Goal: Register for event/course

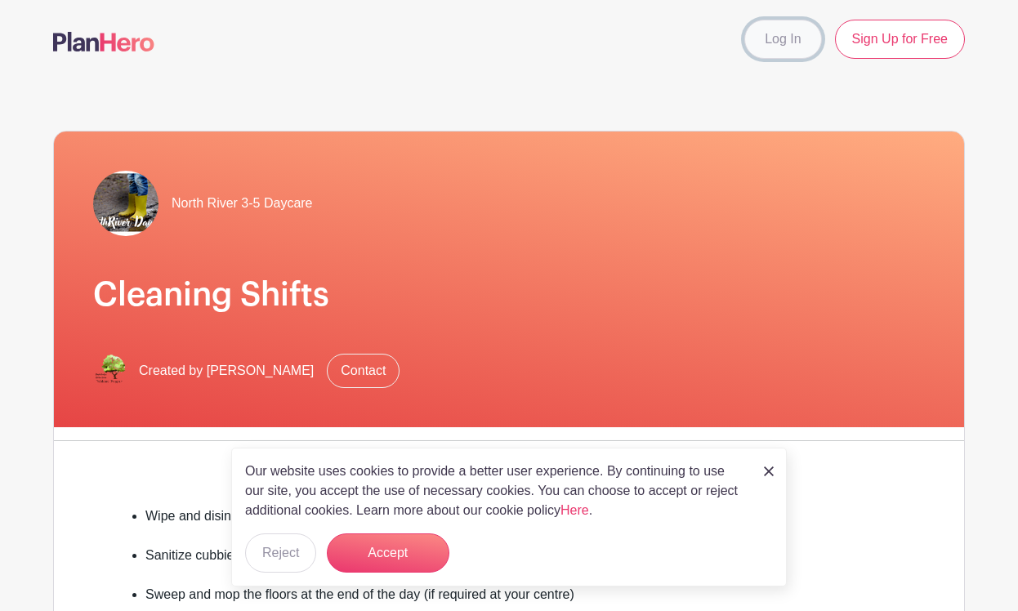
click at [793, 45] on link "Log In" at bounding box center [782, 39] width 77 height 39
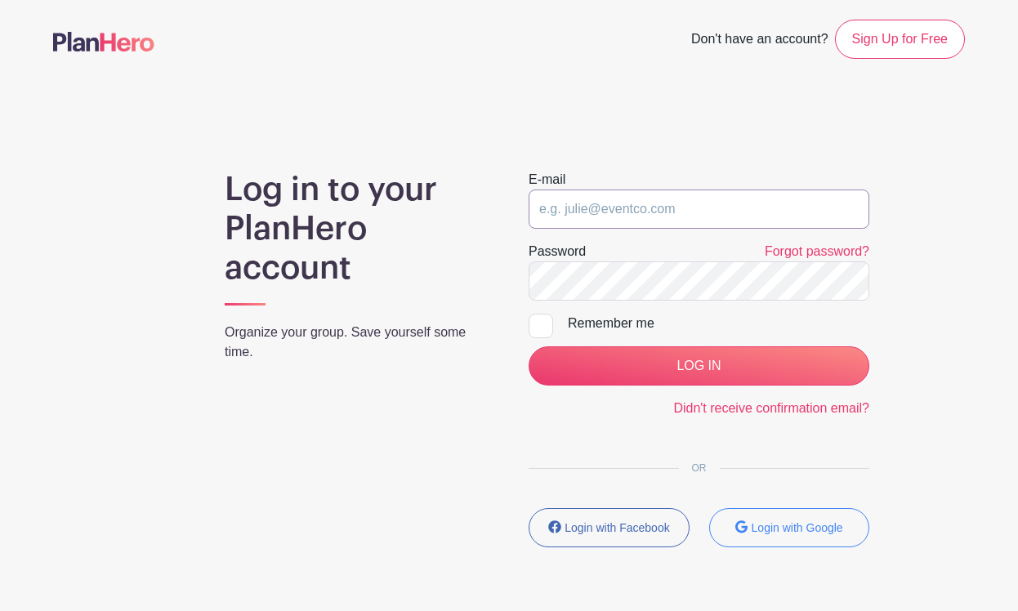
click at [665, 203] on input "email" at bounding box center [698, 208] width 341 height 39
type input "[EMAIL_ADDRESS][DOMAIN_NAME]"
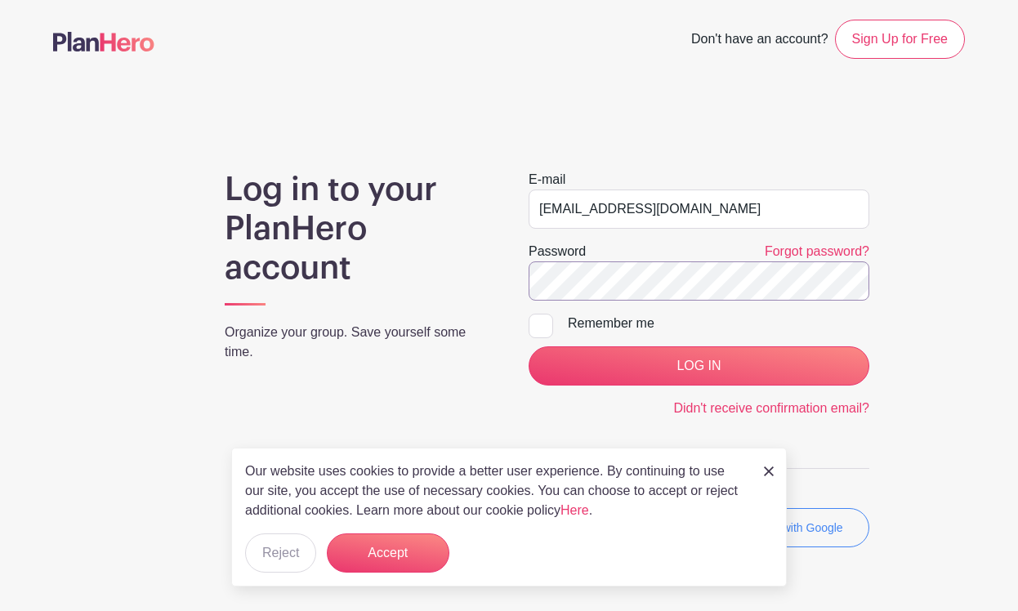
click at [528, 346] on input "LOG IN" at bounding box center [698, 365] width 341 height 39
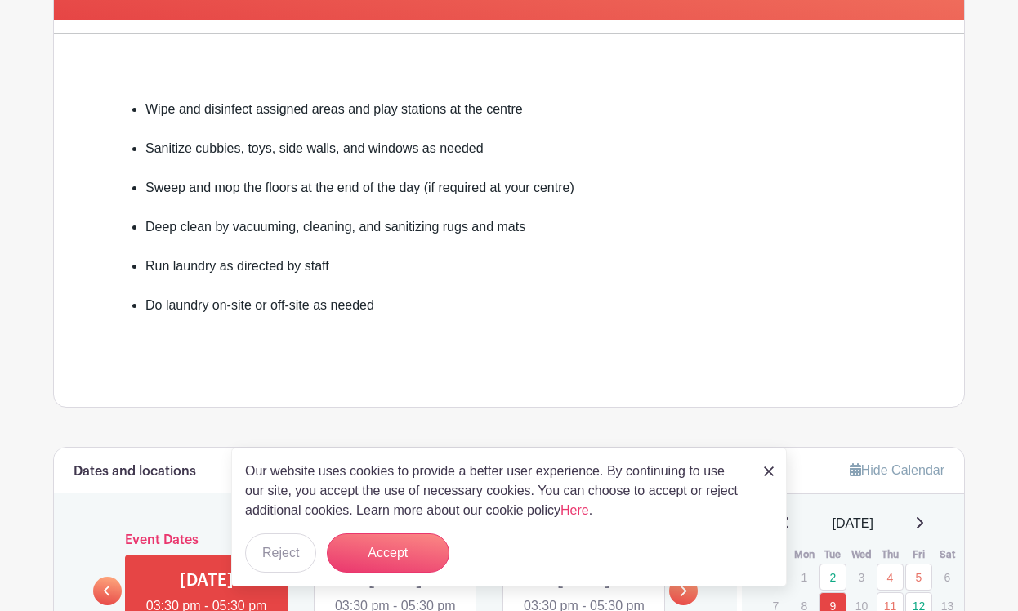
scroll to position [414, 0]
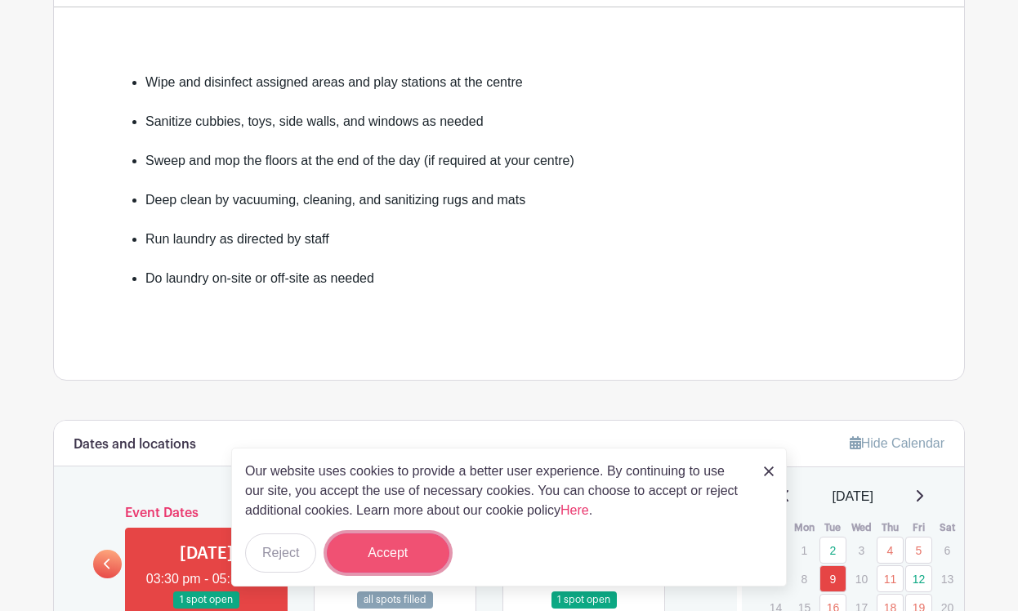
click at [392, 552] on button "Accept" at bounding box center [388, 552] width 122 height 39
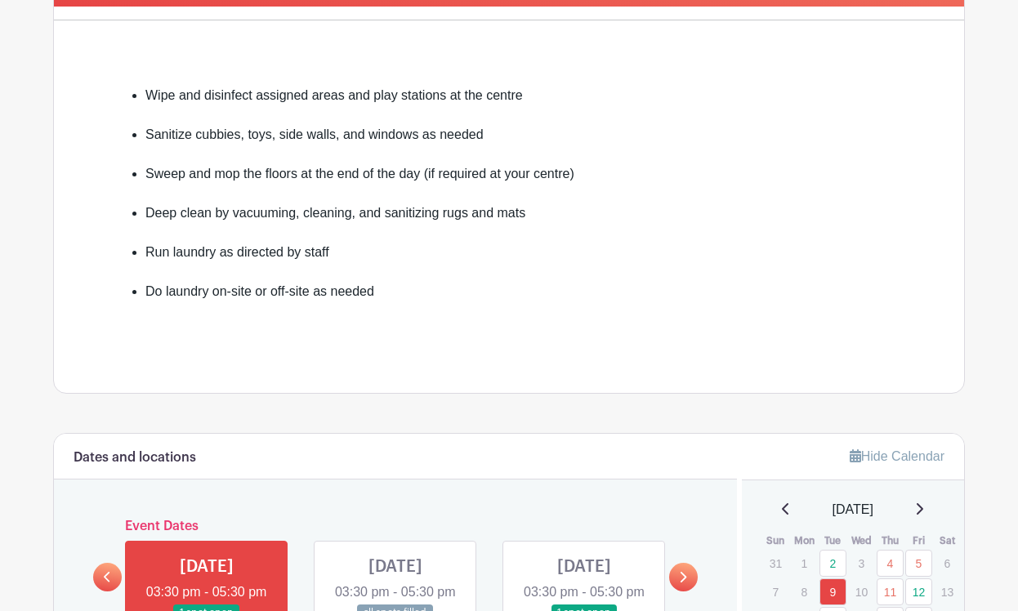
scroll to position [0, 0]
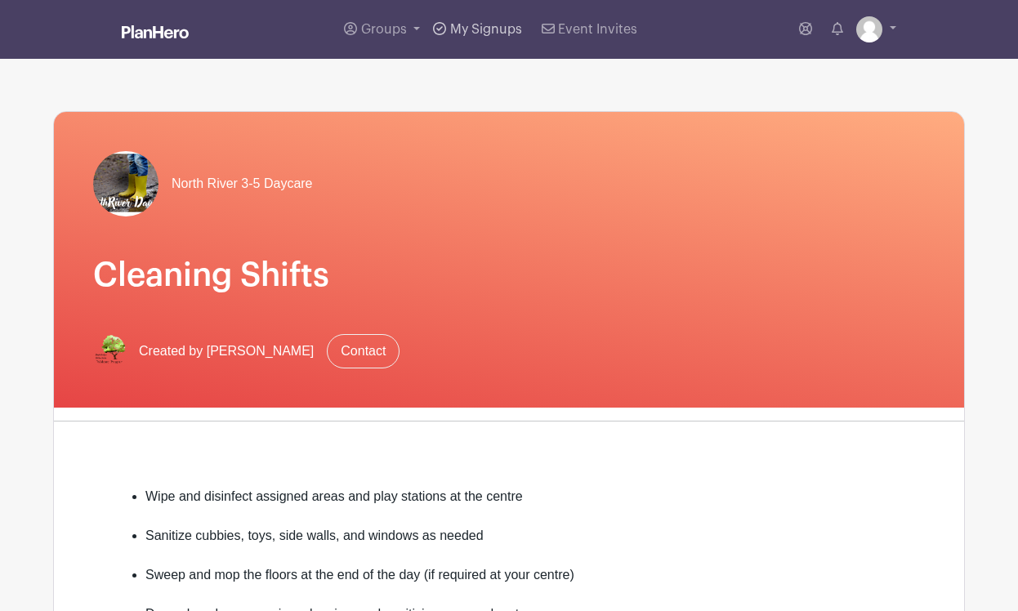
click at [502, 36] on span "My Signups" at bounding box center [486, 29] width 72 height 13
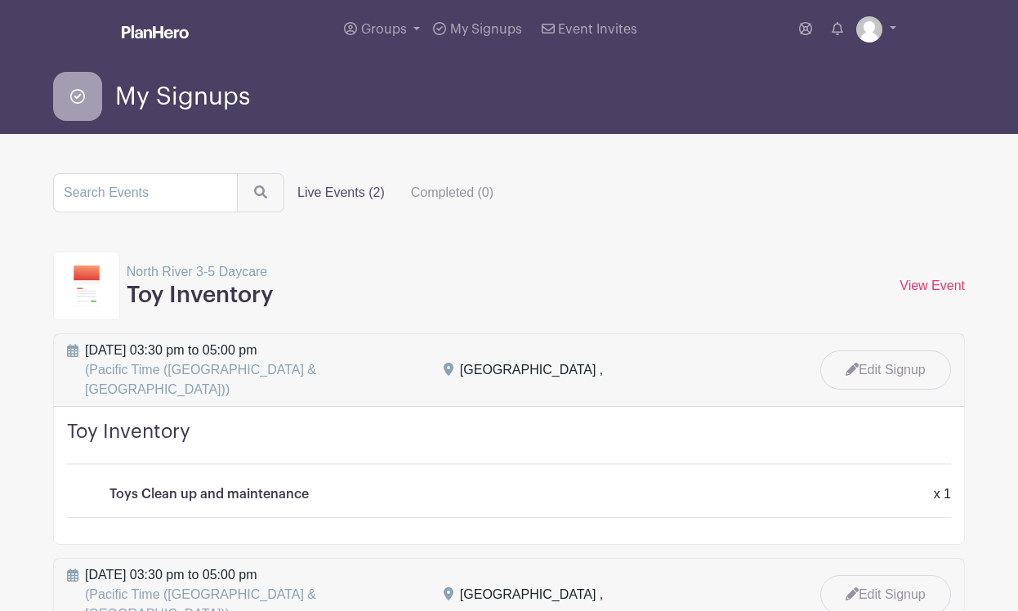
click at [341, 194] on label "Live Events (2)" at bounding box center [341, 192] width 114 height 33
click at [0, 0] on input "Live Events (2)" at bounding box center [0, 0] width 0 height 0
click at [319, 194] on label "Live Events (2)" at bounding box center [341, 192] width 114 height 33
click at [0, 0] on input "Live Events (2)" at bounding box center [0, 0] width 0 height 0
click at [376, 36] on span "Groups" at bounding box center [384, 29] width 46 height 13
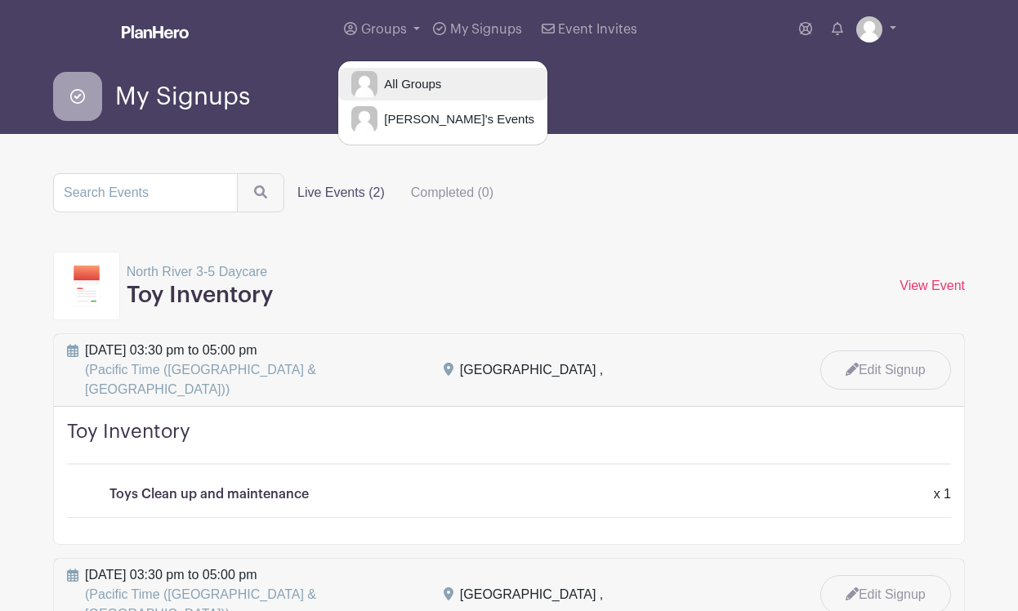
click at [399, 88] on span "All Groups" at bounding box center [409, 84] width 64 height 19
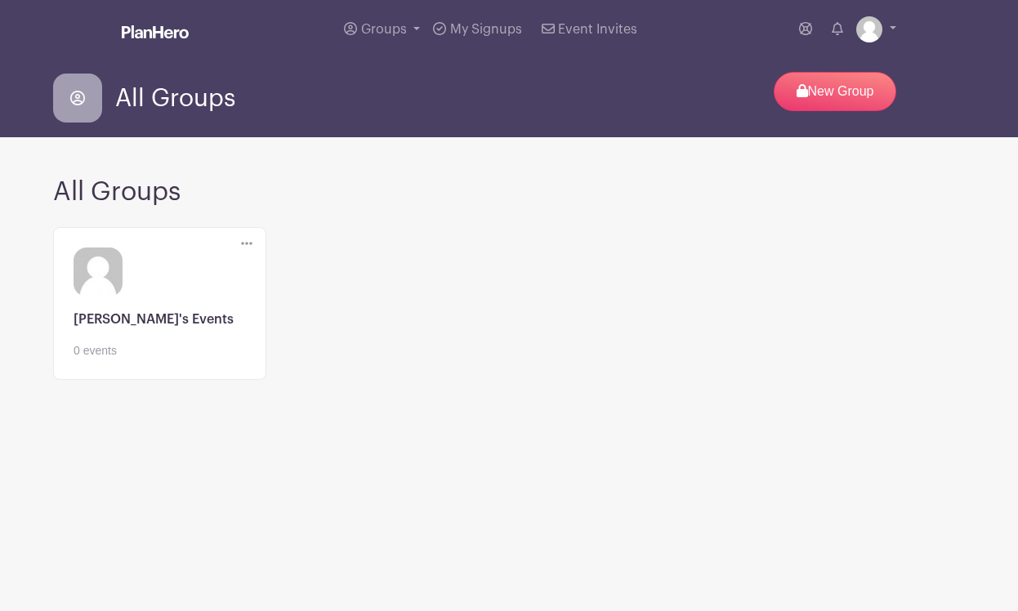
click at [211, 359] on link at bounding box center [159, 359] width 172 height 0
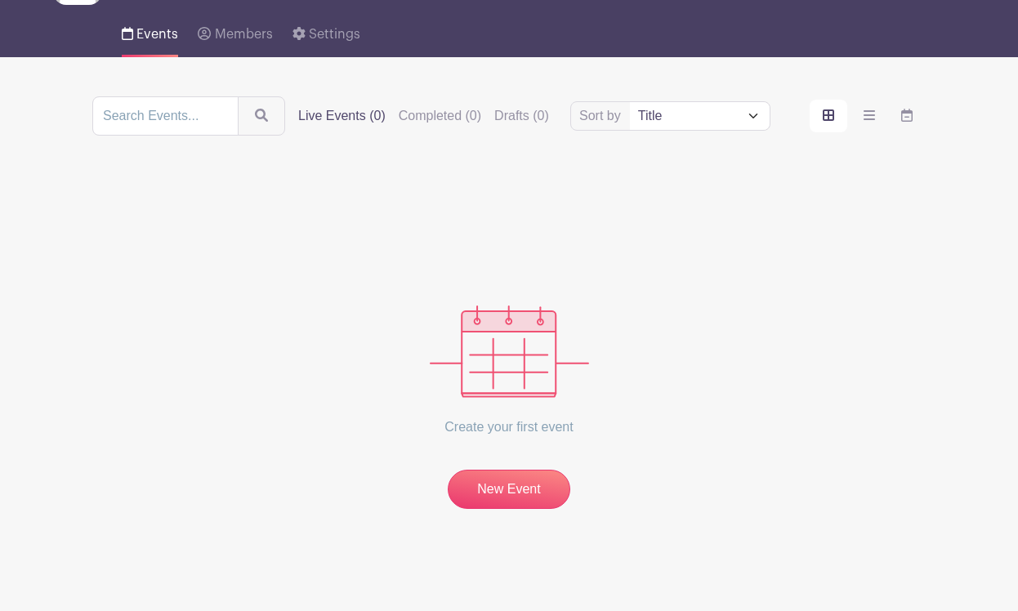
scroll to position [113, 0]
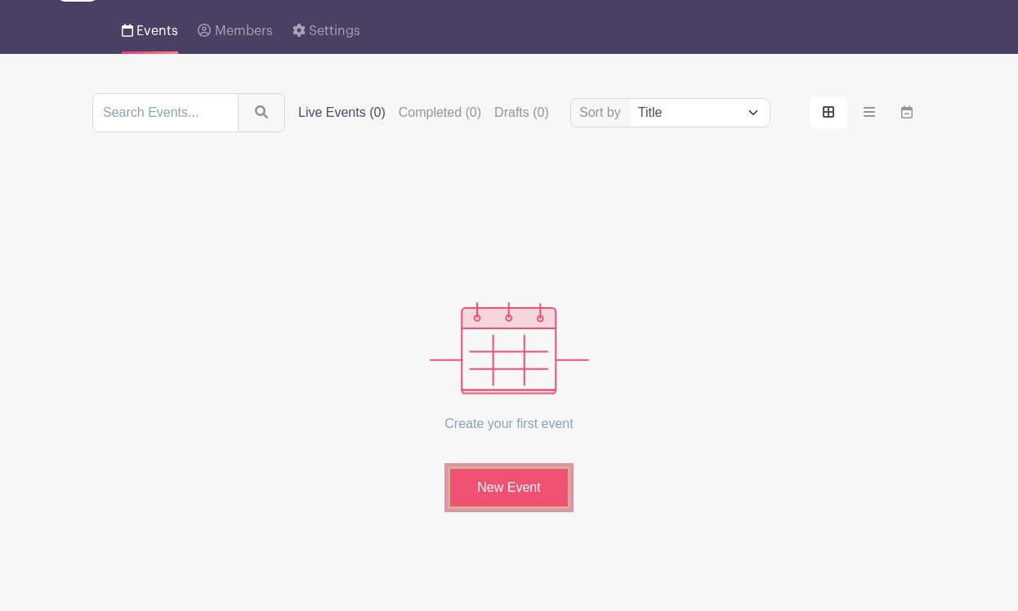
click at [540, 490] on link "New Event" at bounding box center [509, 487] width 122 height 42
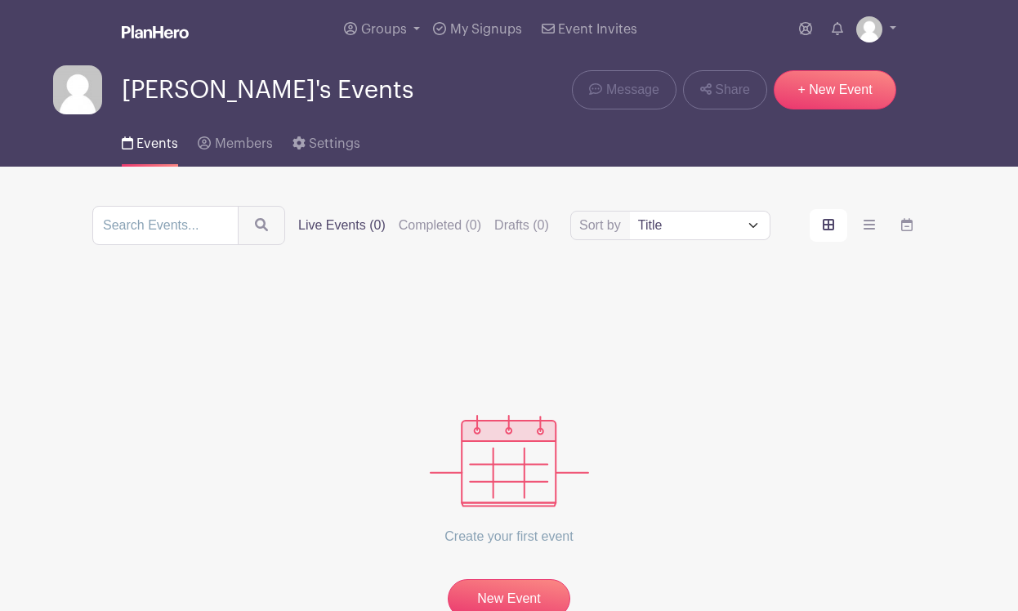
click at [78, 94] on img at bounding box center [77, 89] width 49 height 49
click at [327, 140] on link "Settings" at bounding box center [326, 140] width 68 height 52
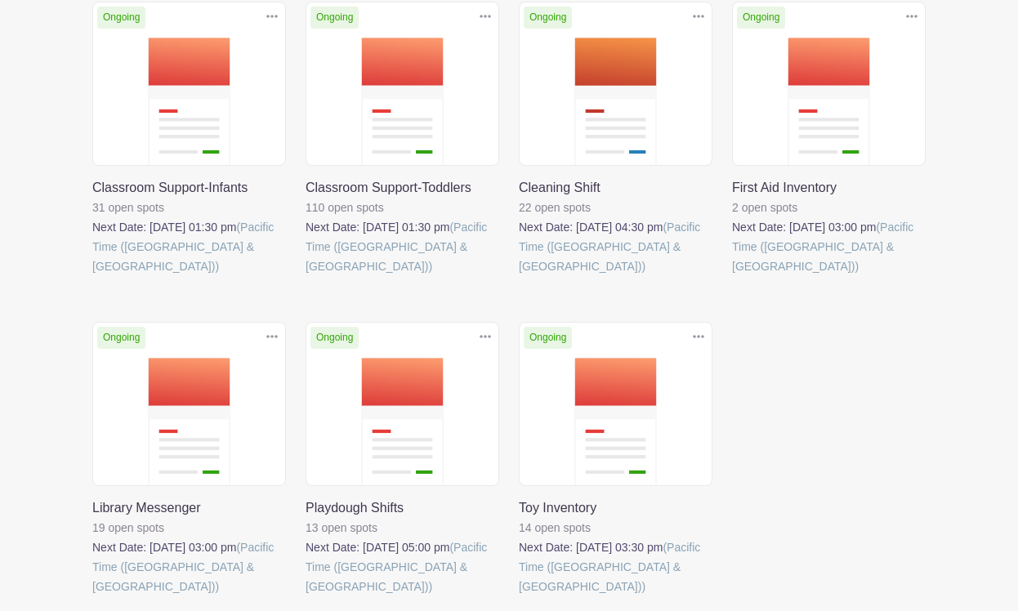
scroll to position [402, 0]
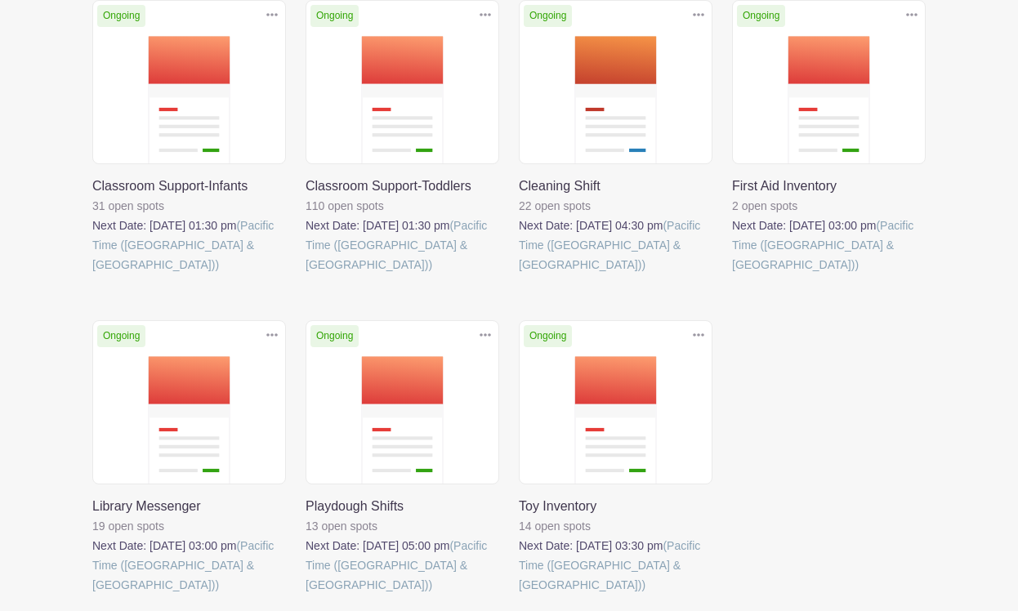
click at [519, 274] on link at bounding box center [519, 274] width 0 height 0
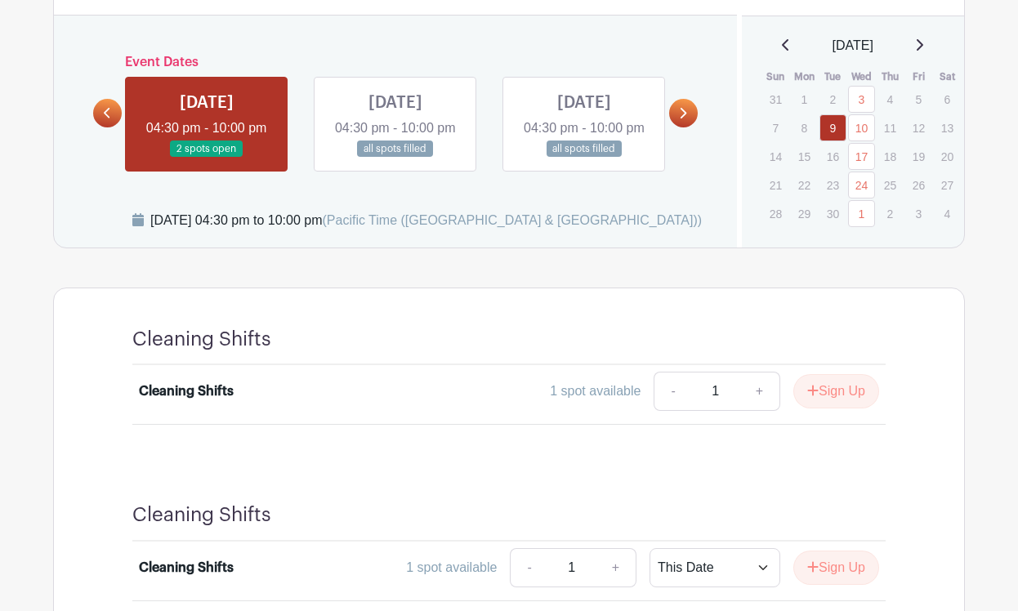
scroll to position [891, 0]
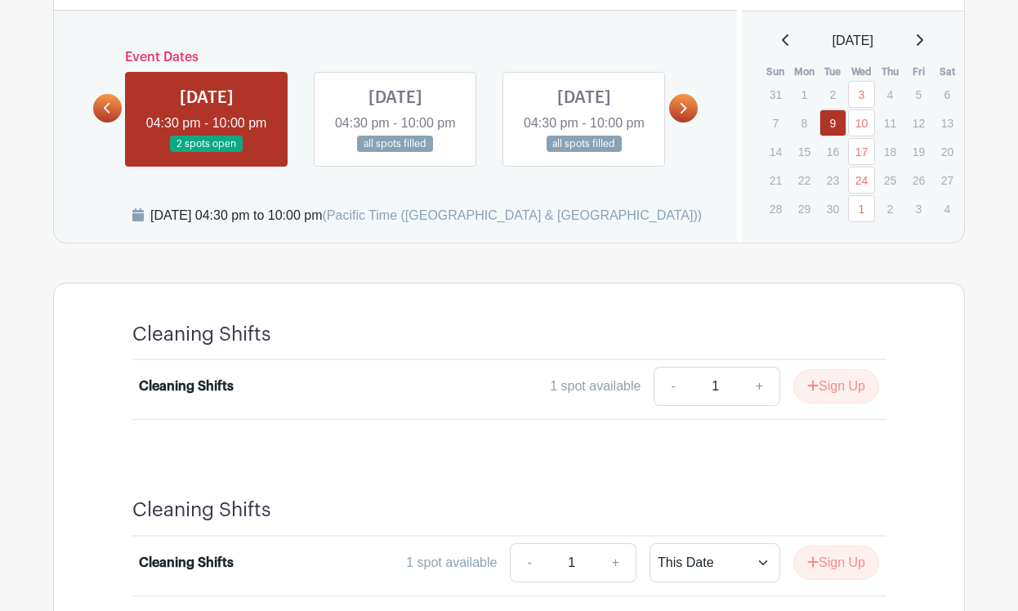
click at [686, 121] on link at bounding box center [683, 108] width 29 height 29
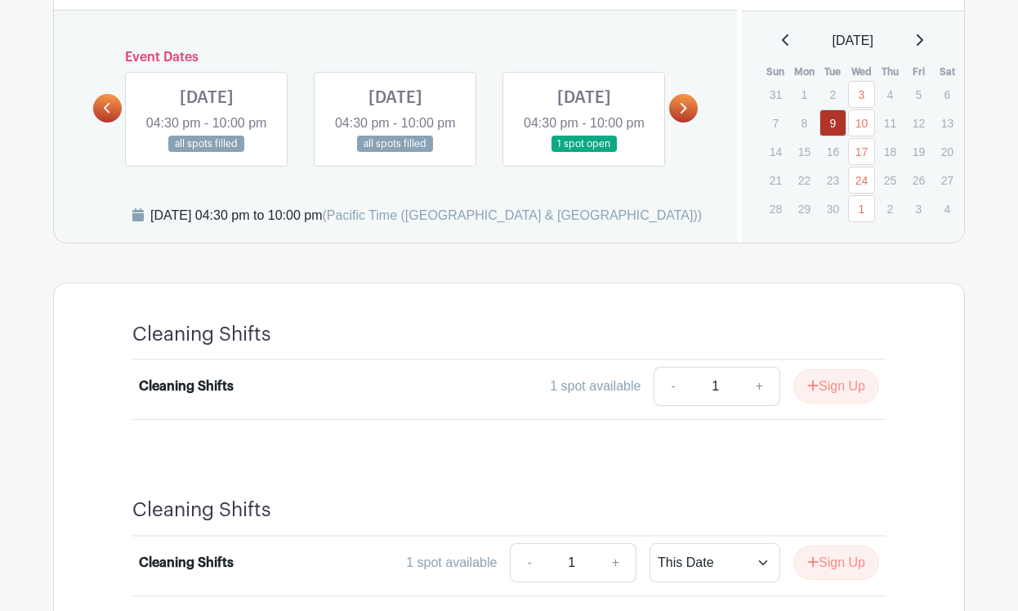
click at [105, 116] on link at bounding box center [107, 108] width 29 height 29
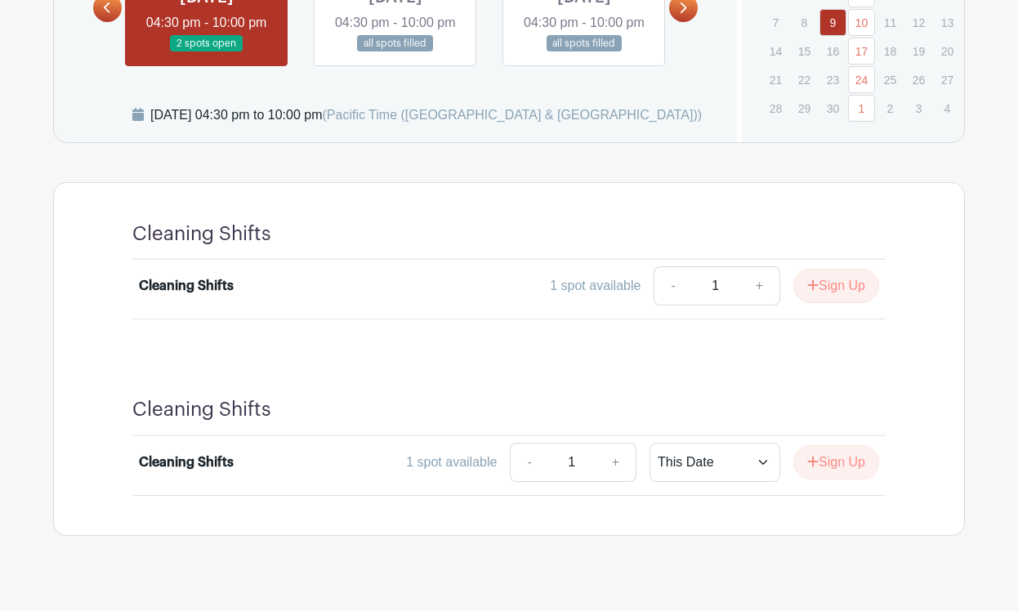
scroll to position [995, 0]
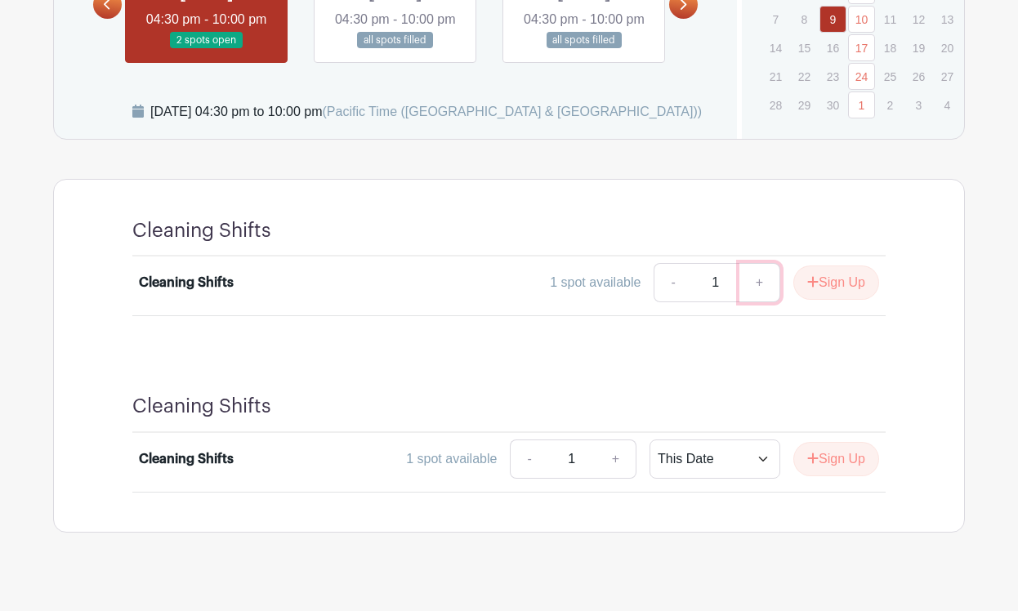
click at [762, 300] on link "+" at bounding box center [759, 282] width 41 height 39
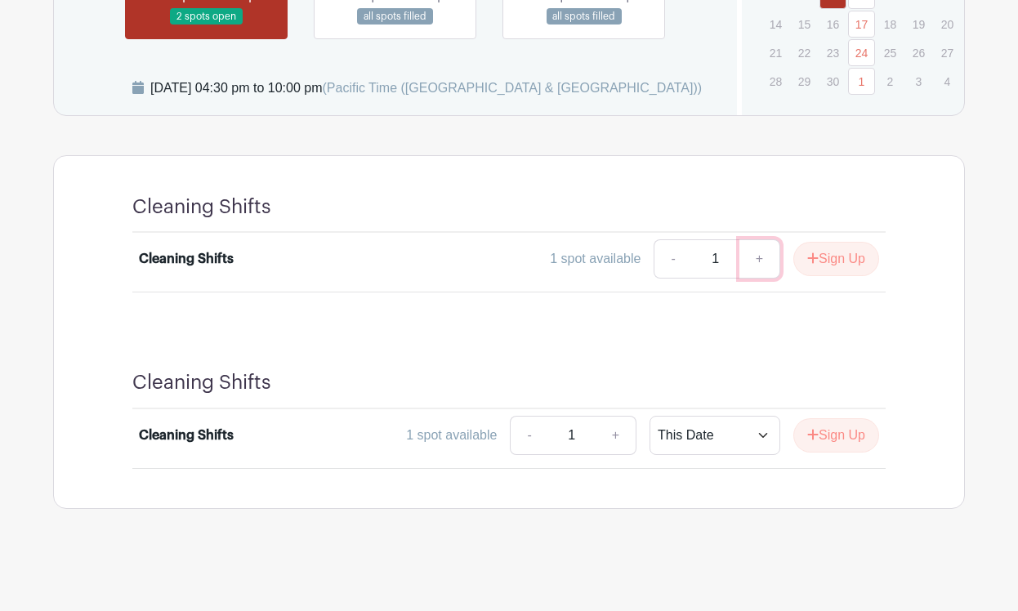
click at [767, 266] on link "+" at bounding box center [759, 258] width 41 height 39
click at [828, 259] on button "Sign Up" at bounding box center [836, 259] width 86 height 34
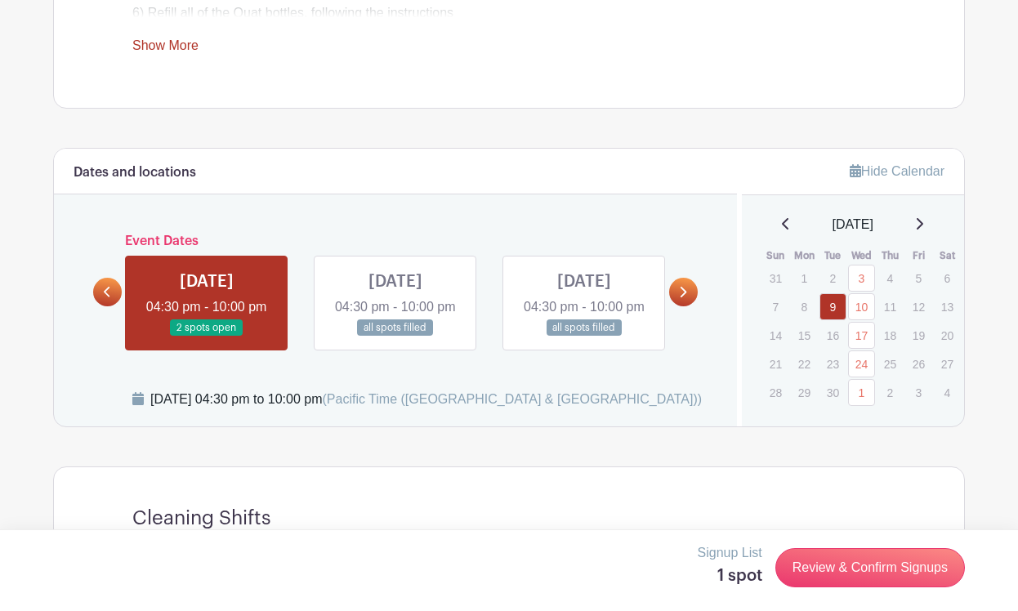
scroll to position [703, 0]
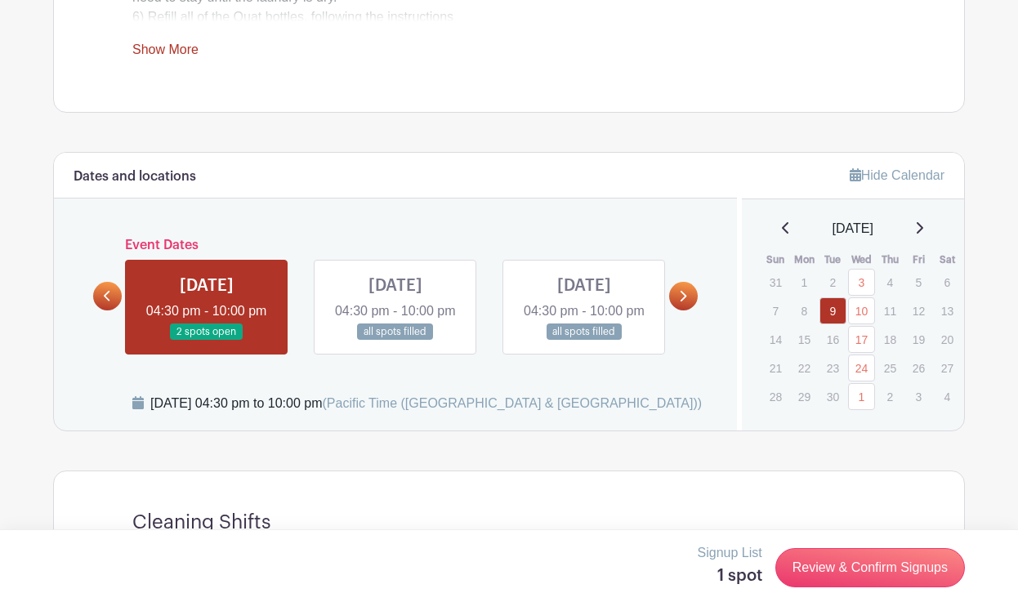
click at [685, 303] on link at bounding box center [683, 296] width 29 height 29
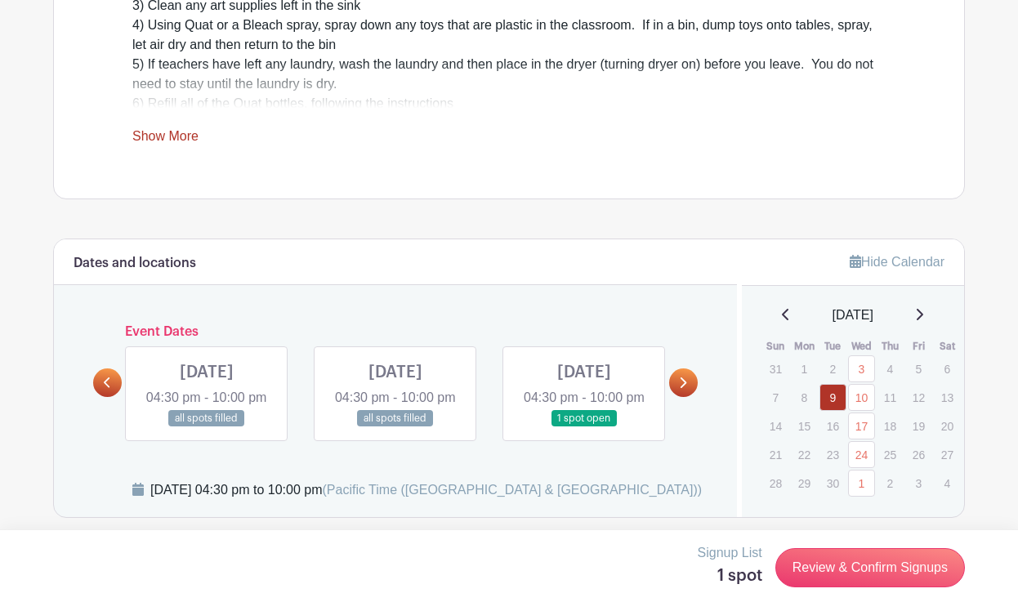
scroll to position [628, 0]
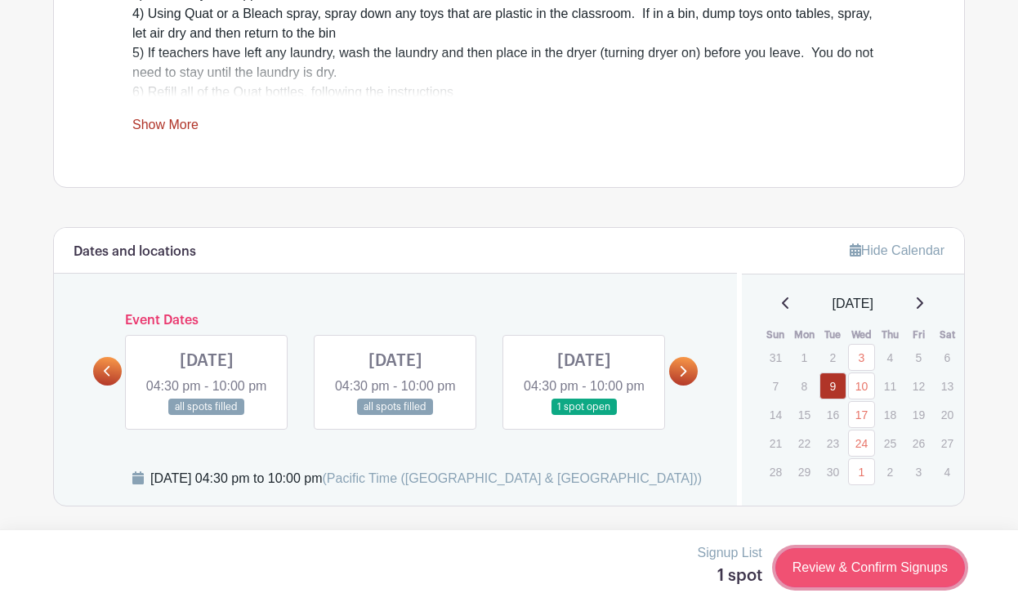
click at [891, 563] on link "Review & Confirm Signups" at bounding box center [869, 567] width 189 height 39
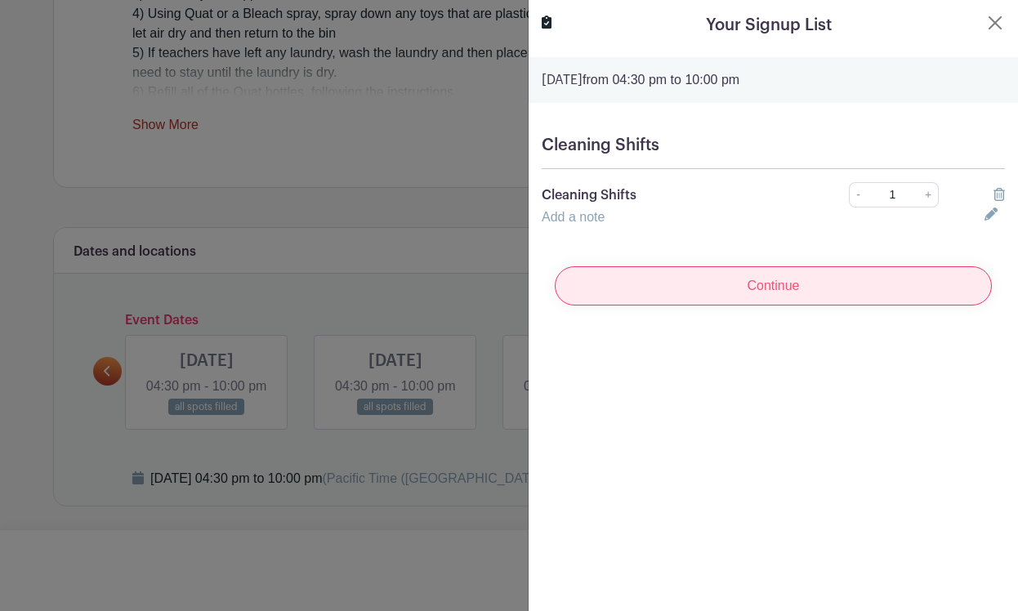
click at [803, 288] on input "Continue" at bounding box center [773, 285] width 437 height 39
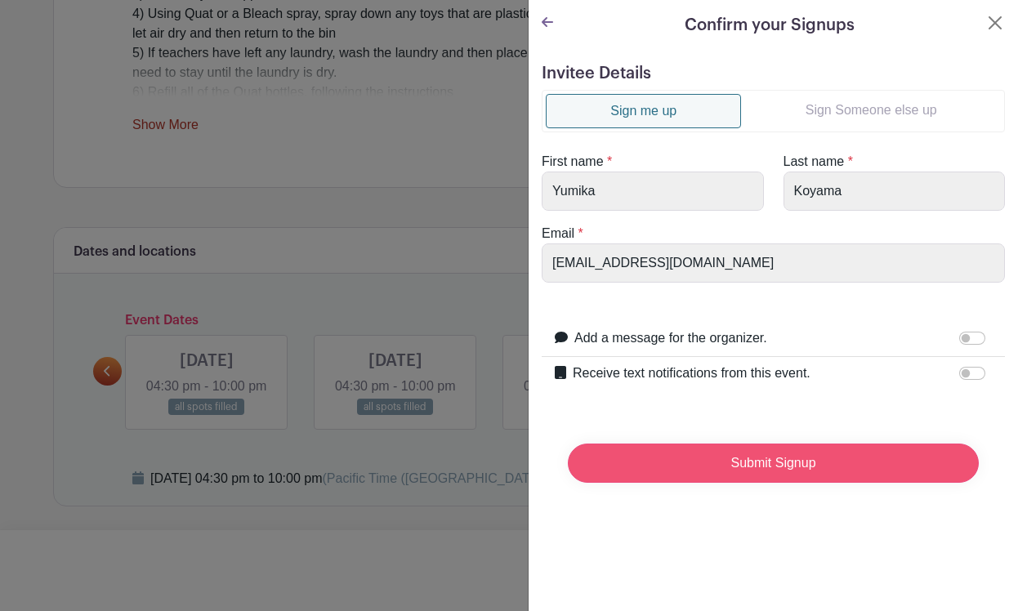
click at [783, 461] on input "Submit Signup" at bounding box center [773, 462] width 411 height 39
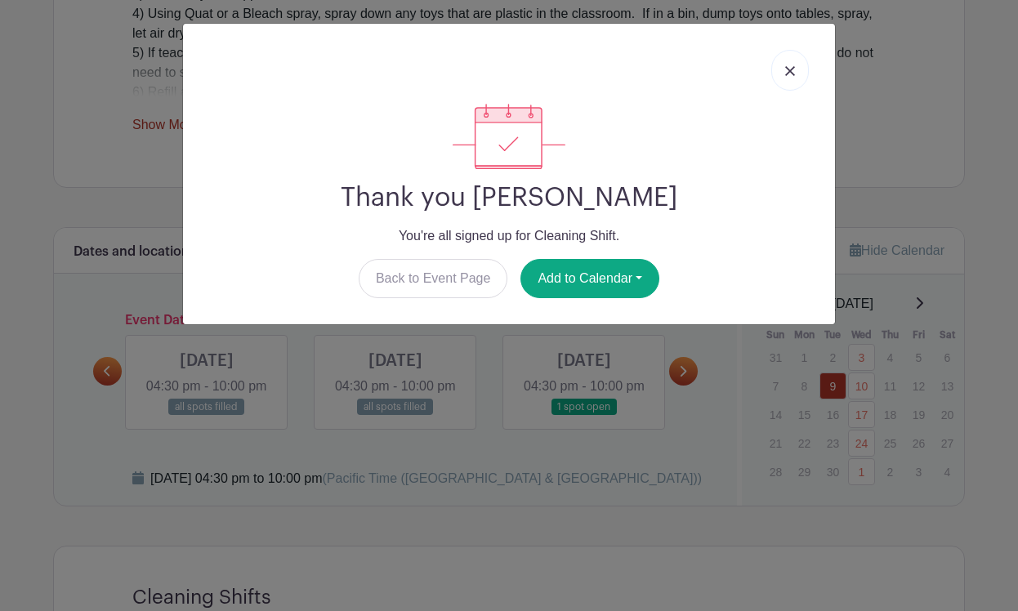
click at [790, 73] on img at bounding box center [790, 71] width 10 height 10
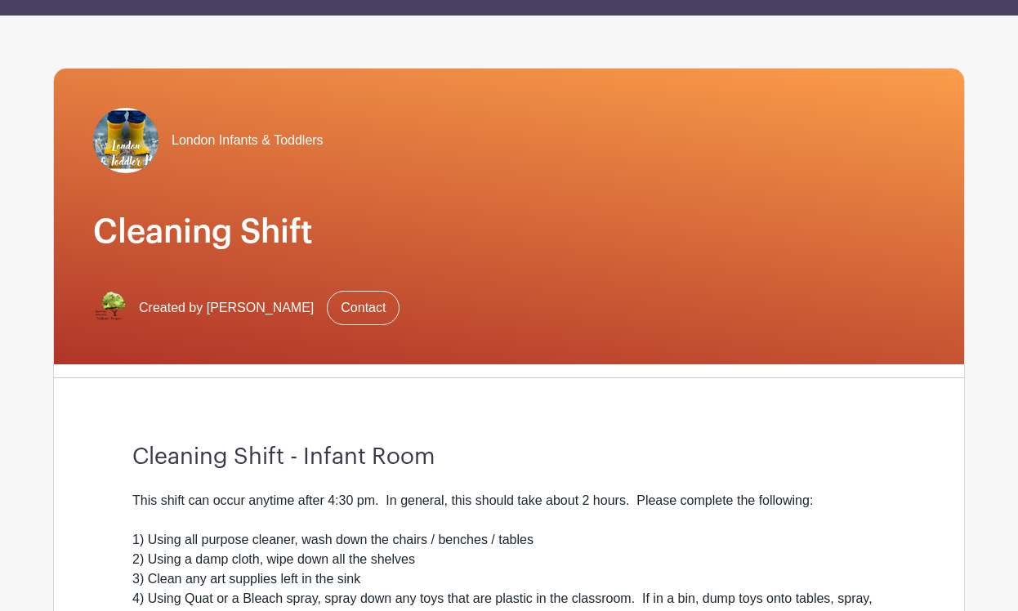
scroll to position [42, 0]
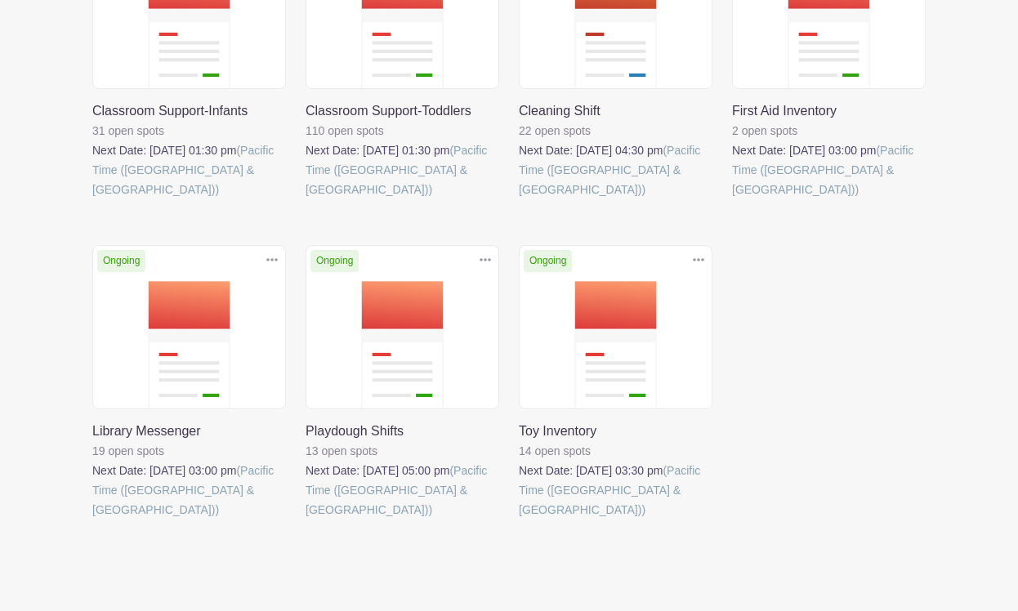
scroll to position [495, 0]
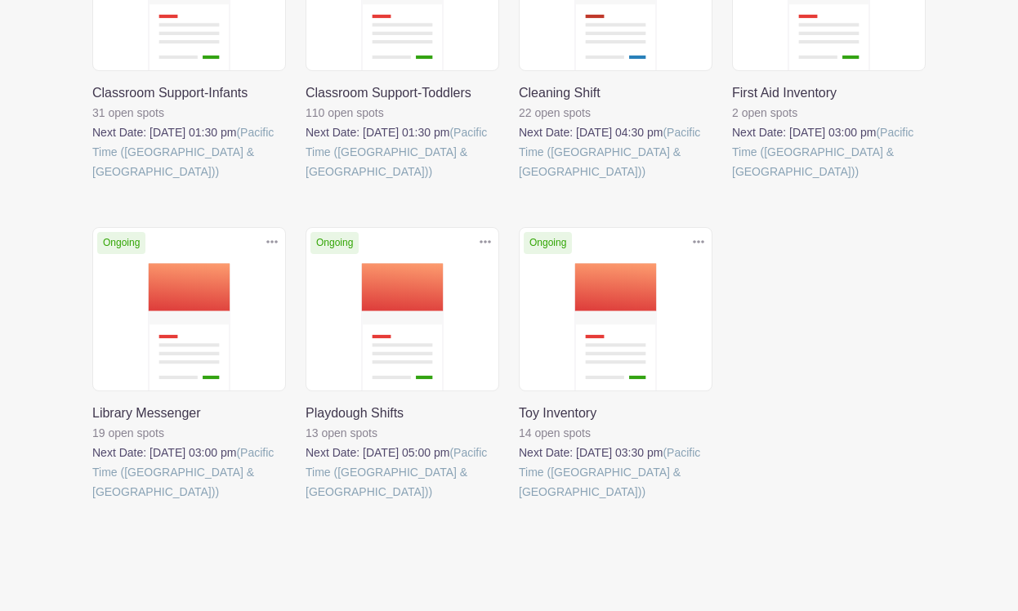
click at [519, 501] on link at bounding box center [519, 501] width 0 height 0
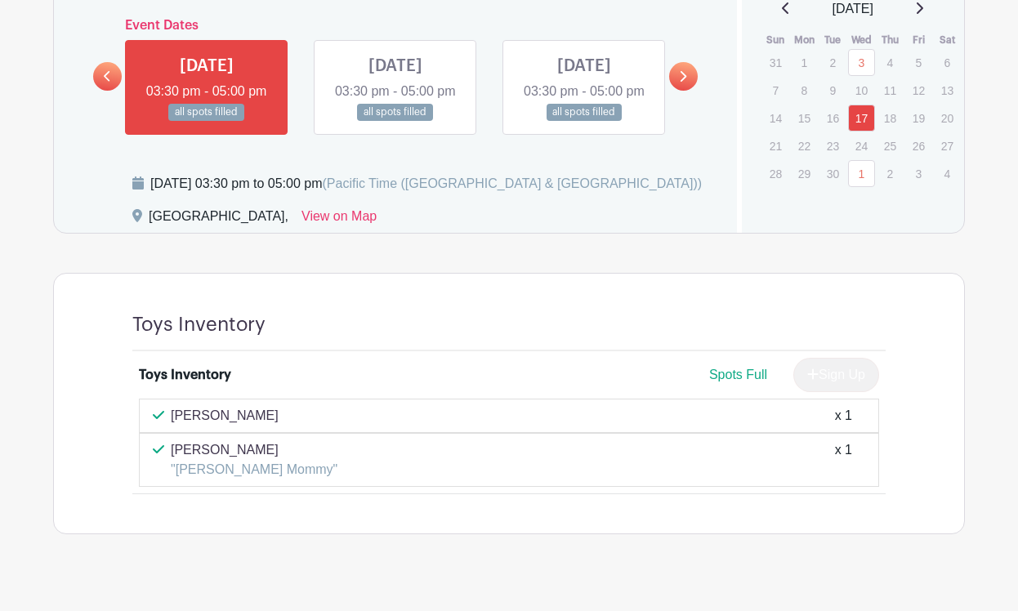
scroll to position [915, 0]
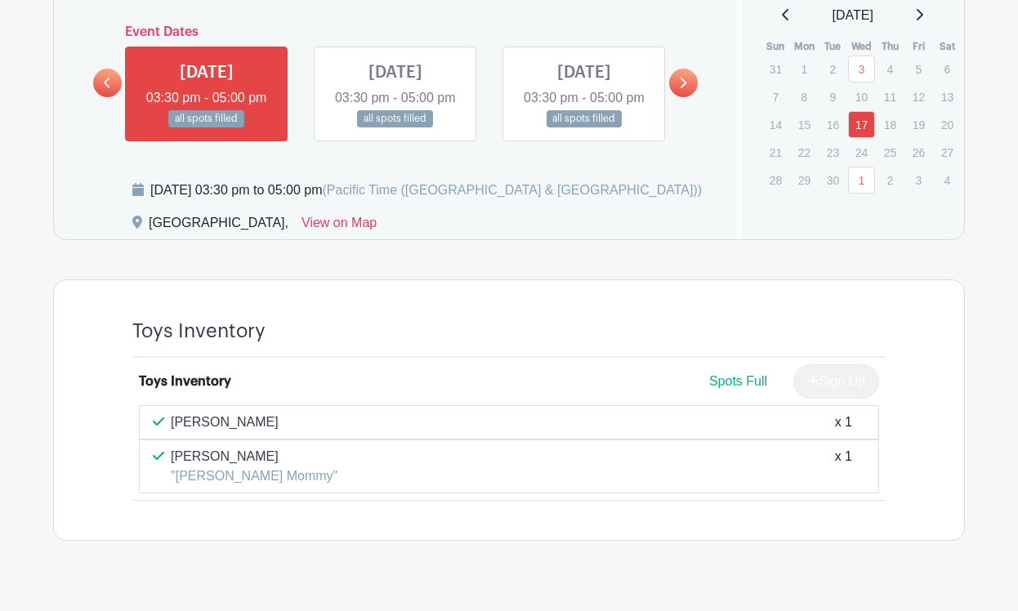
click at [678, 97] on link at bounding box center [683, 83] width 29 height 29
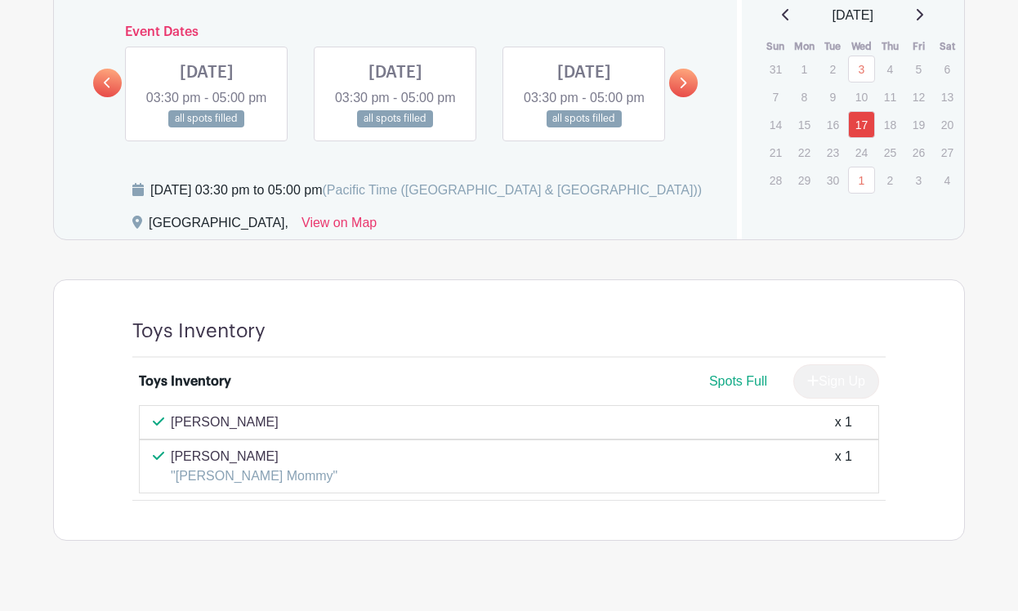
click at [97, 97] on link at bounding box center [107, 83] width 29 height 29
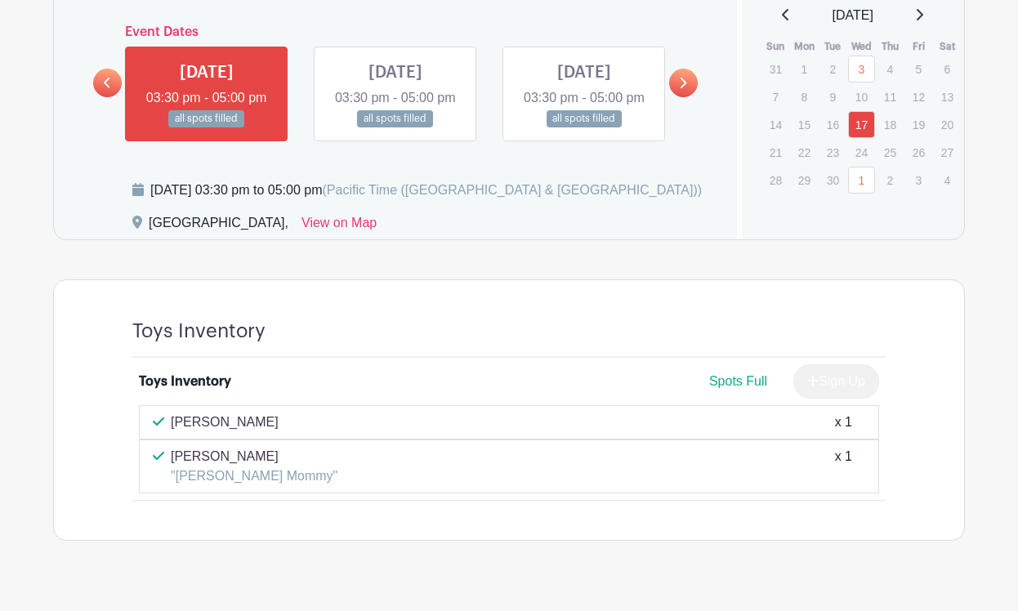
click at [100, 97] on link at bounding box center [107, 83] width 29 height 29
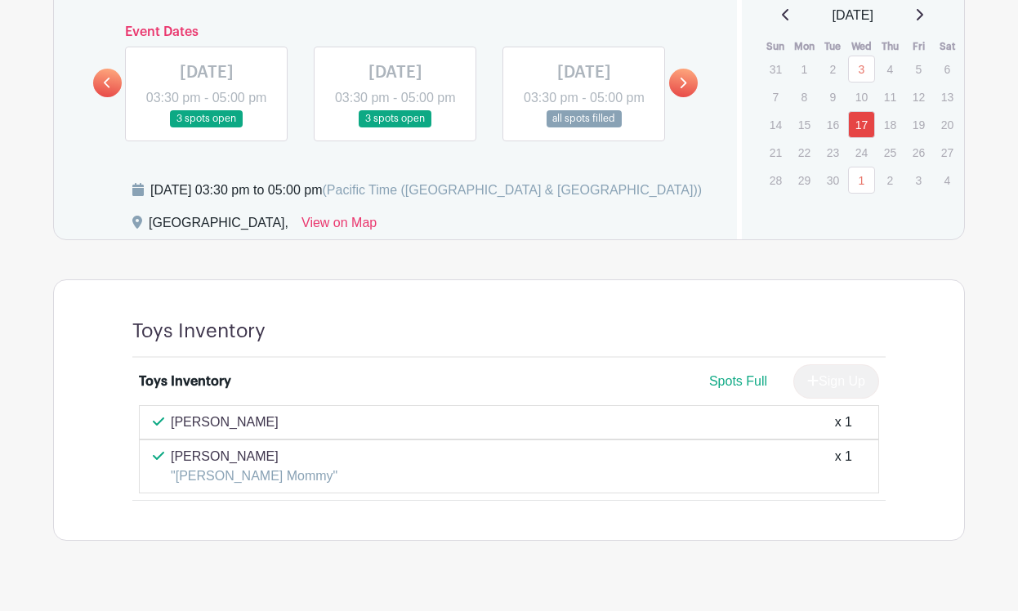
click at [677, 97] on link at bounding box center [683, 83] width 29 height 29
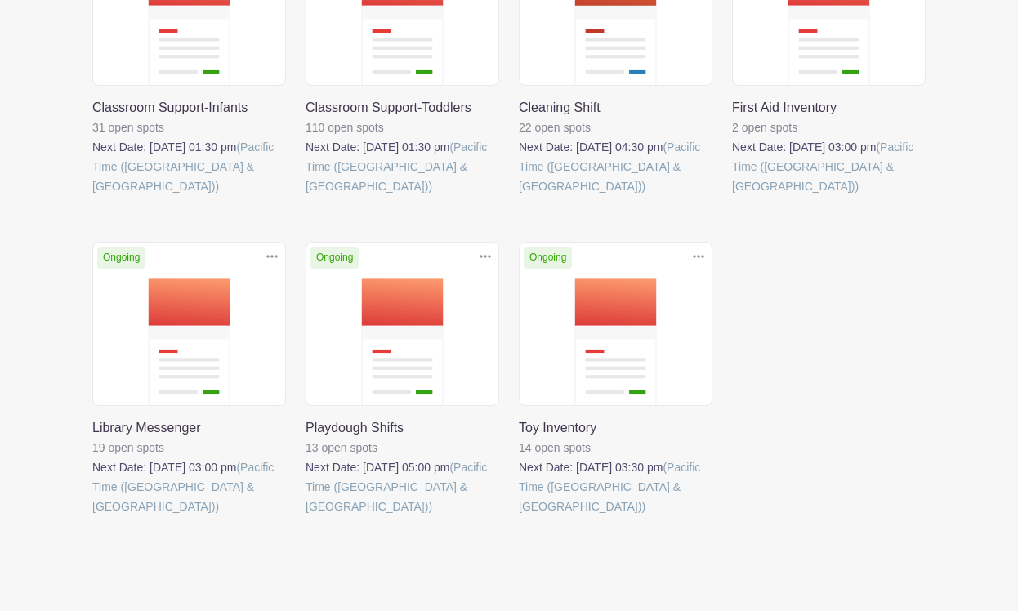
scroll to position [495, 0]
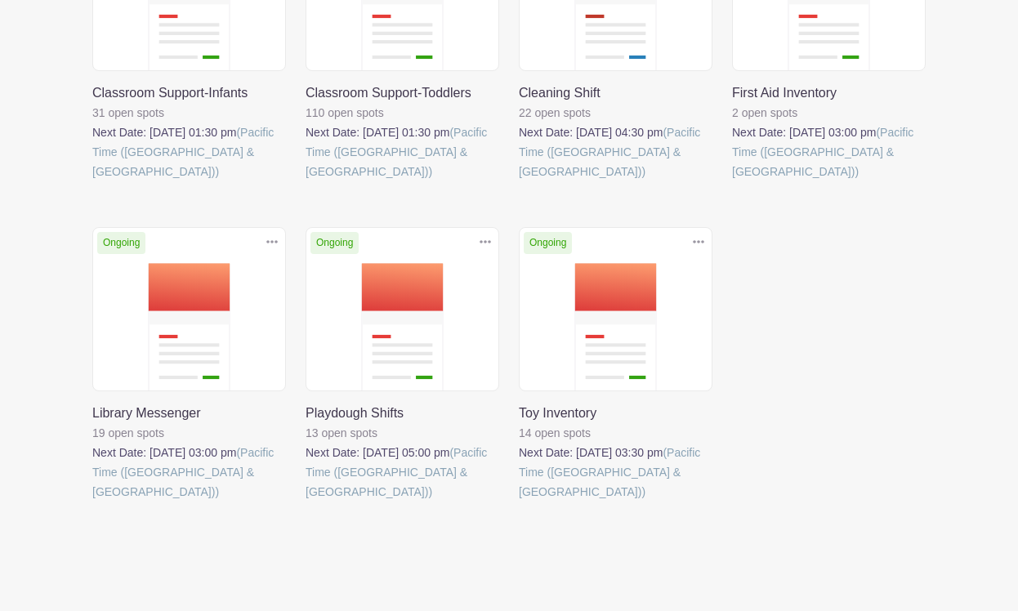
click at [92, 501] on link at bounding box center [92, 501] width 0 height 0
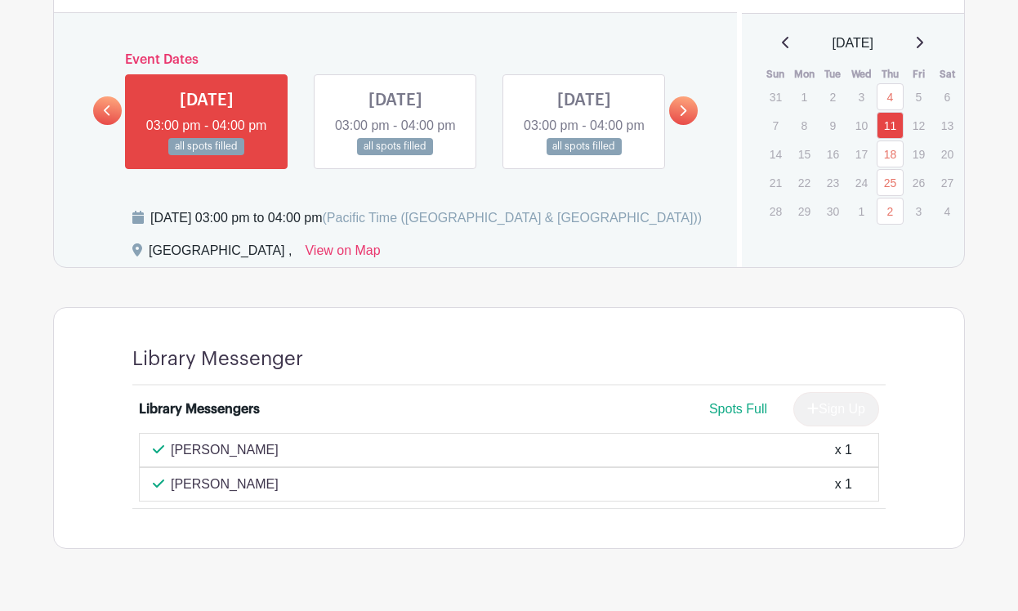
scroll to position [826, 0]
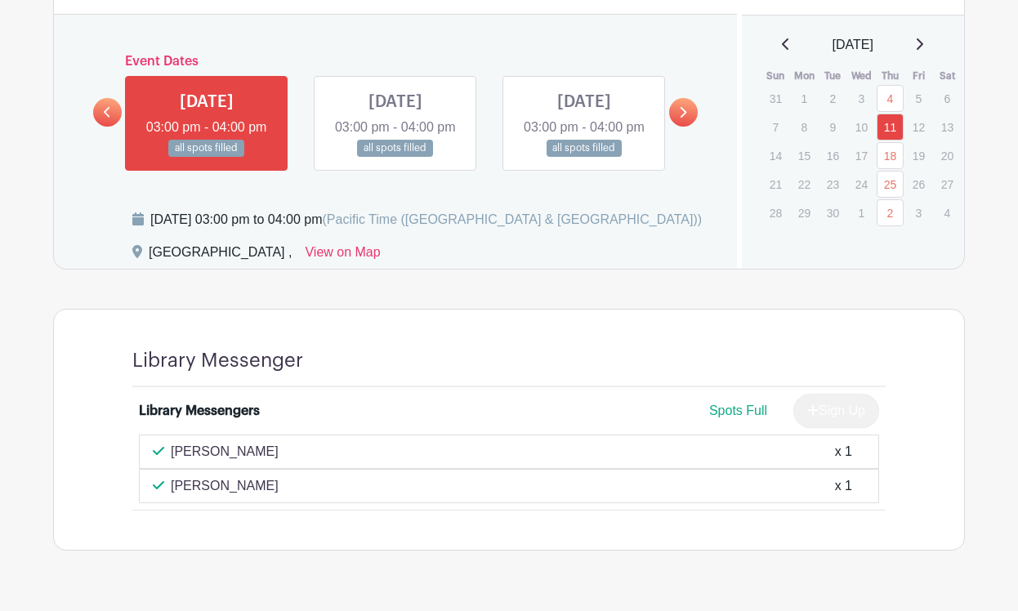
click at [684, 118] on icon at bounding box center [683, 112] width 7 height 11
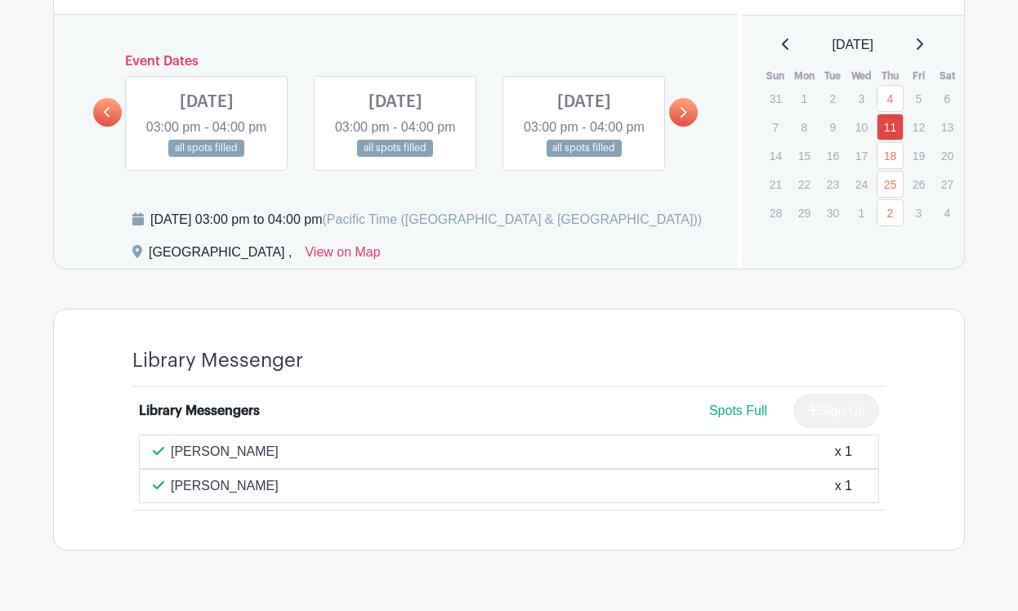
click at [684, 118] on icon at bounding box center [683, 112] width 7 height 11
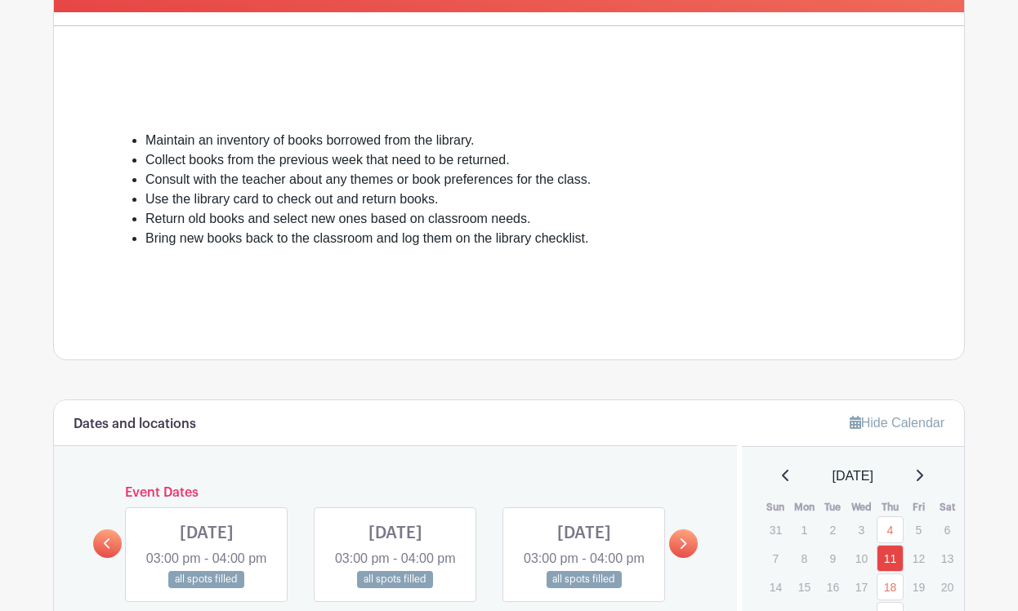
scroll to position [326, 0]
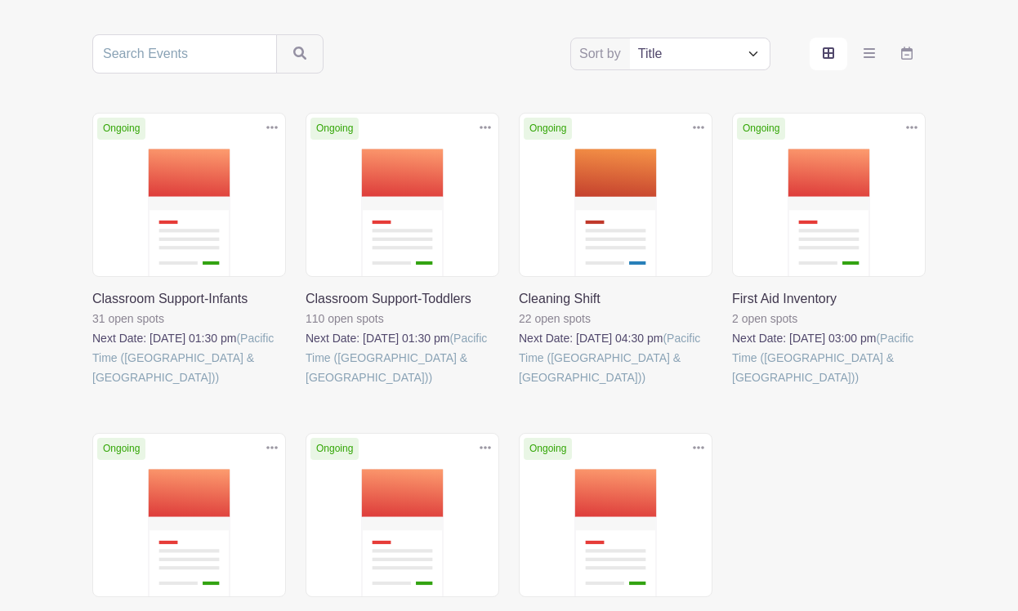
scroll to position [287, 0]
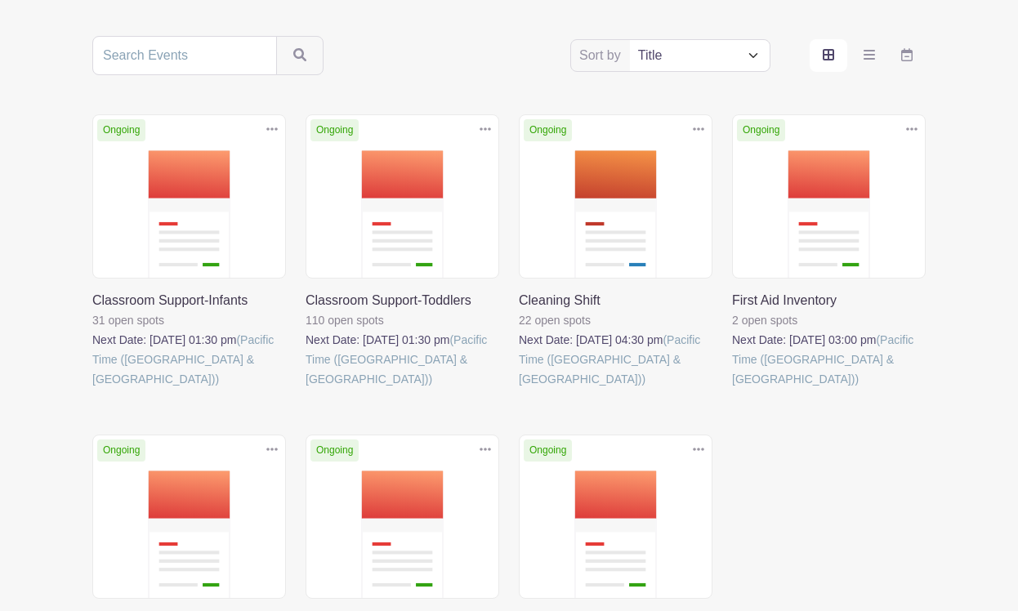
click at [519, 389] on link at bounding box center [519, 389] width 0 height 0
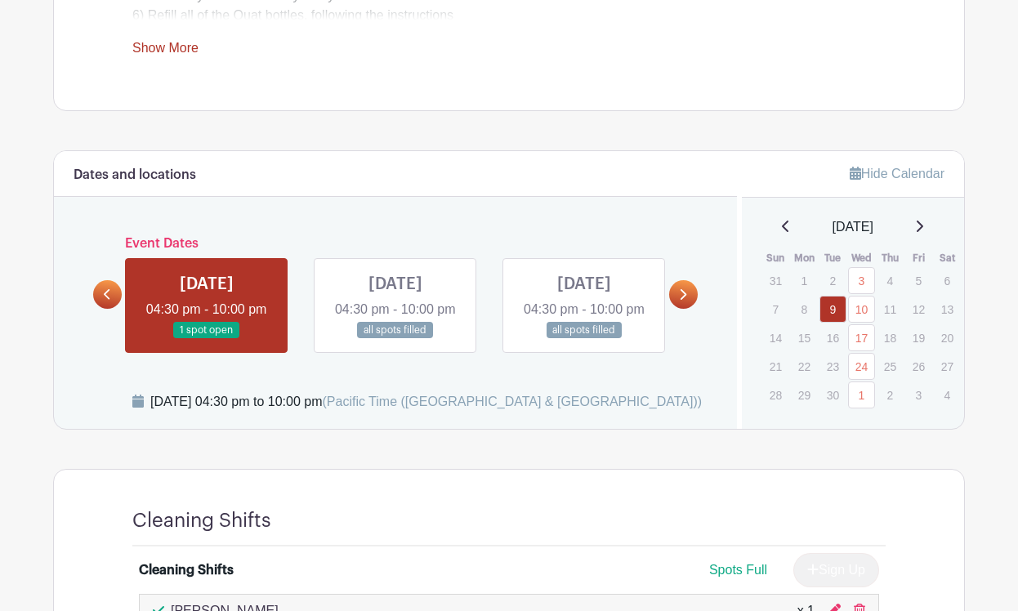
scroll to position [723, 0]
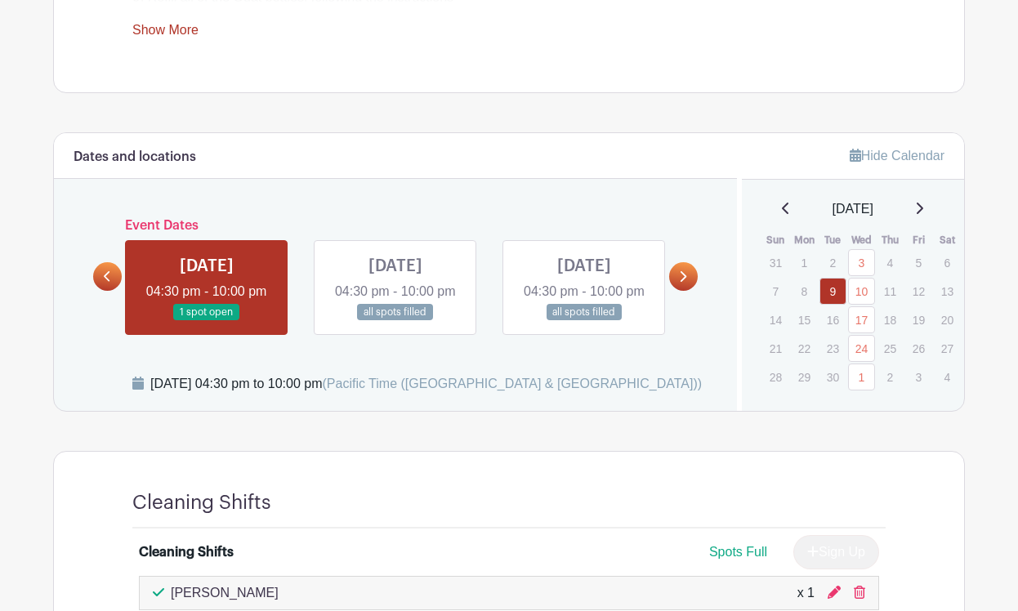
click at [681, 291] on link at bounding box center [683, 276] width 29 height 29
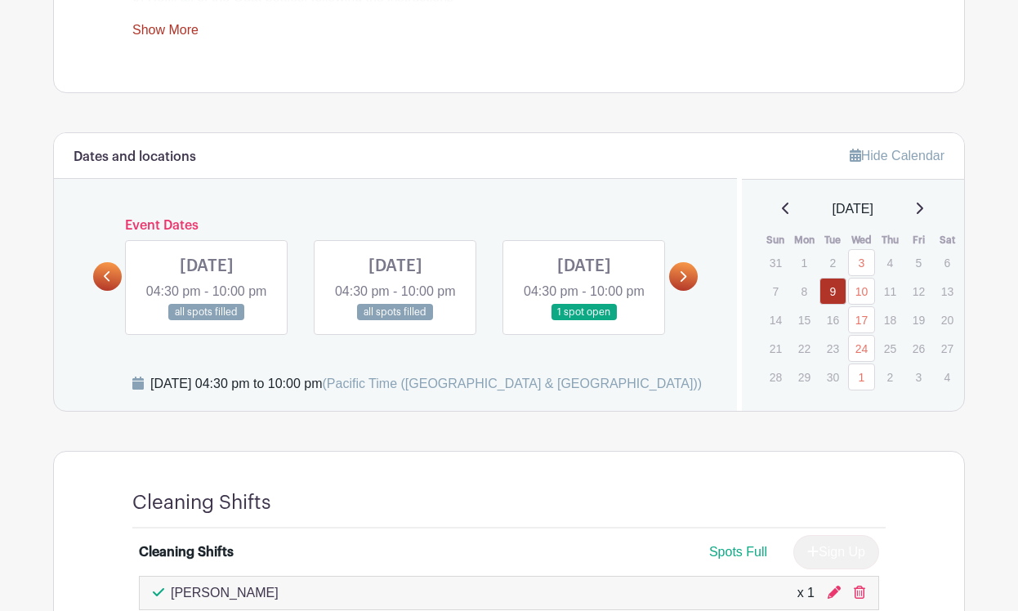
click at [680, 283] on icon at bounding box center [682, 276] width 7 height 12
click at [110, 283] on icon at bounding box center [107, 276] width 7 height 12
click at [584, 321] on link at bounding box center [584, 321] width 0 height 0
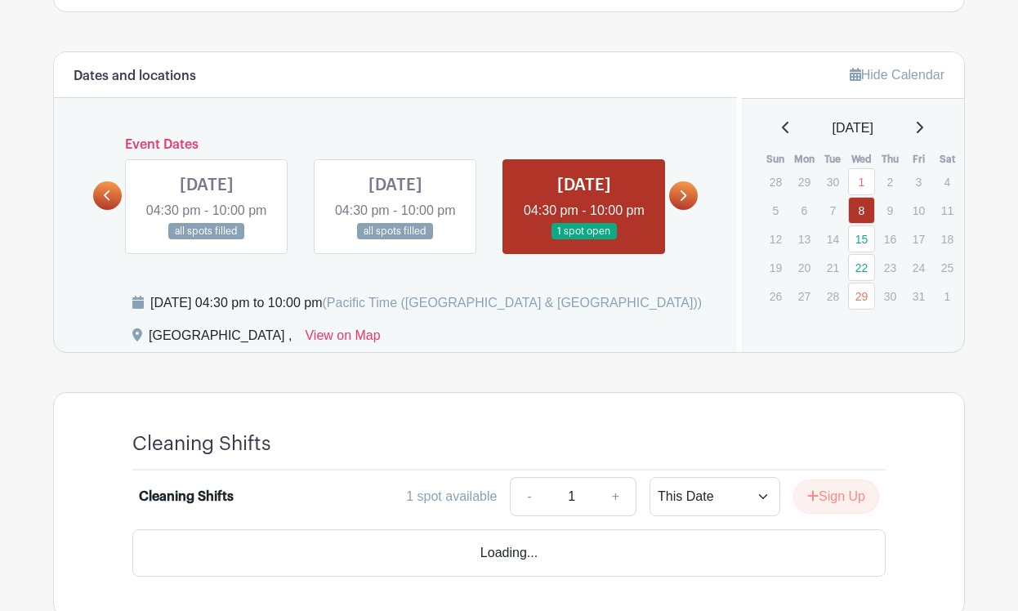
scroll to position [892, 0]
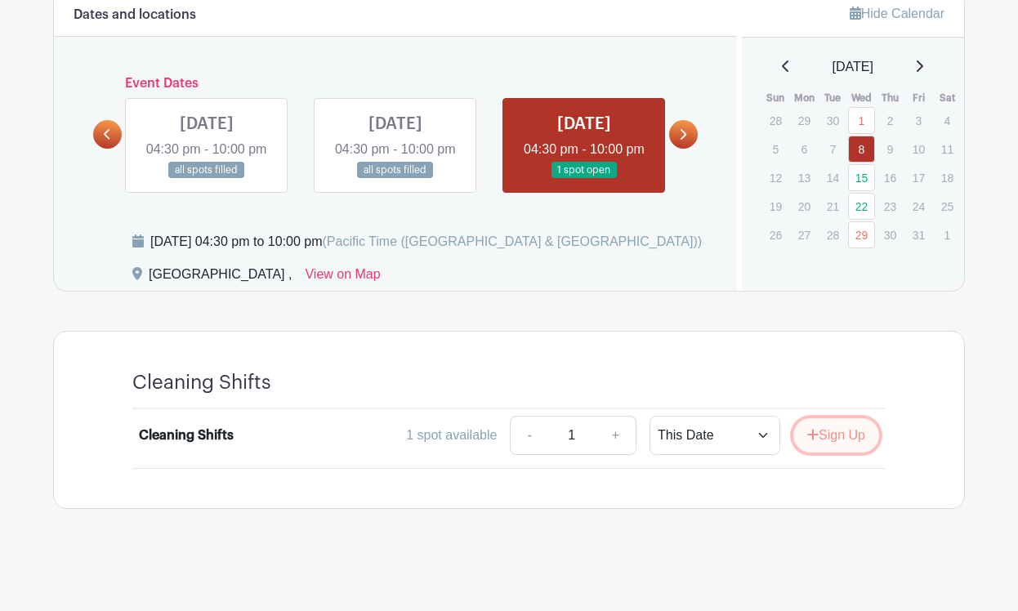
click at [840, 436] on button "Sign Up" at bounding box center [836, 435] width 86 height 34
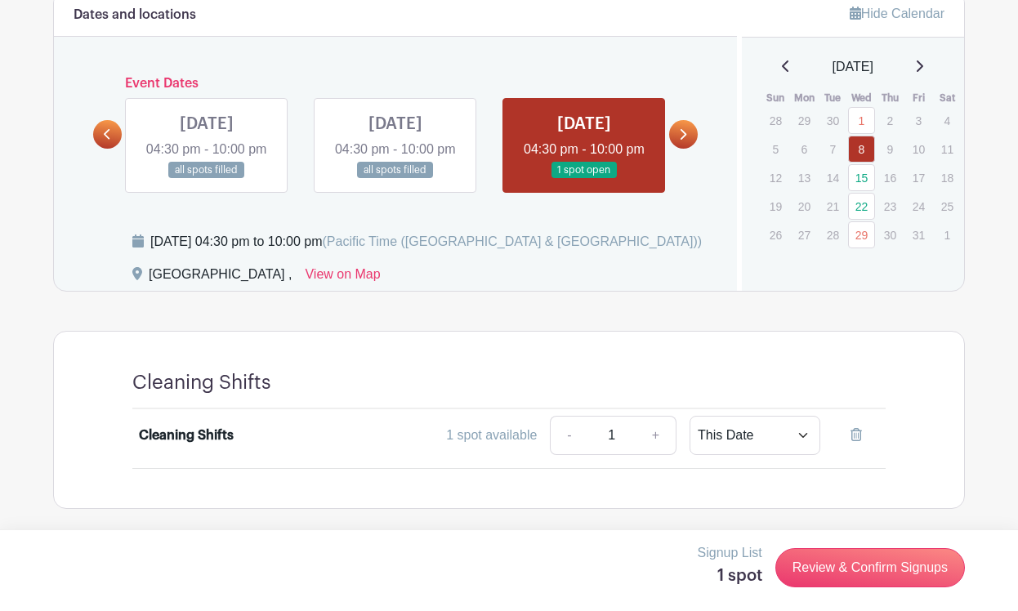
click at [680, 128] on icon at bounding box center [682, 134] width 7 height 12
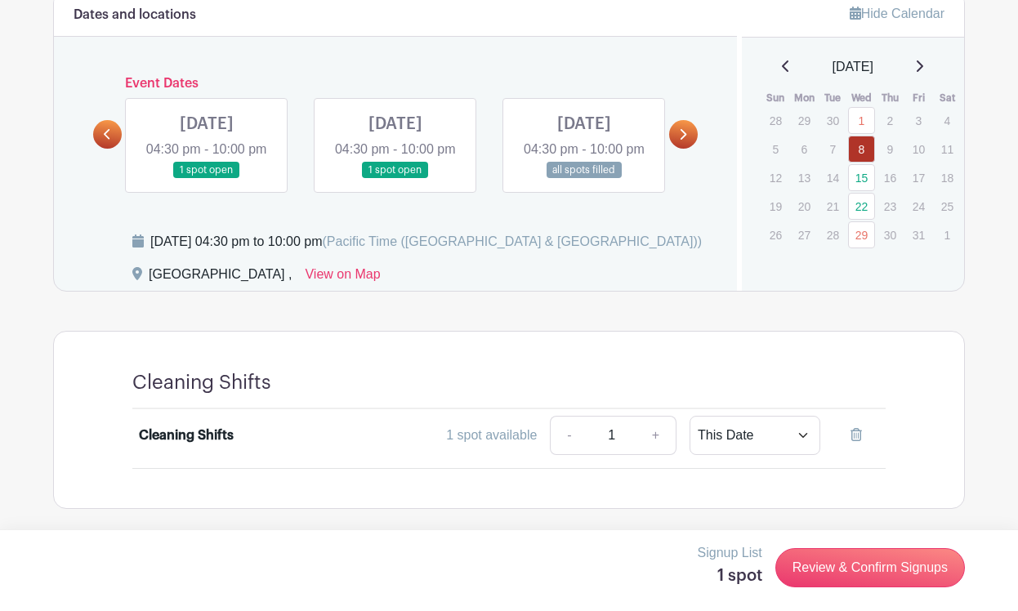
click at [207, 179] on link at bounding box center [207, 179] width 0 height 0
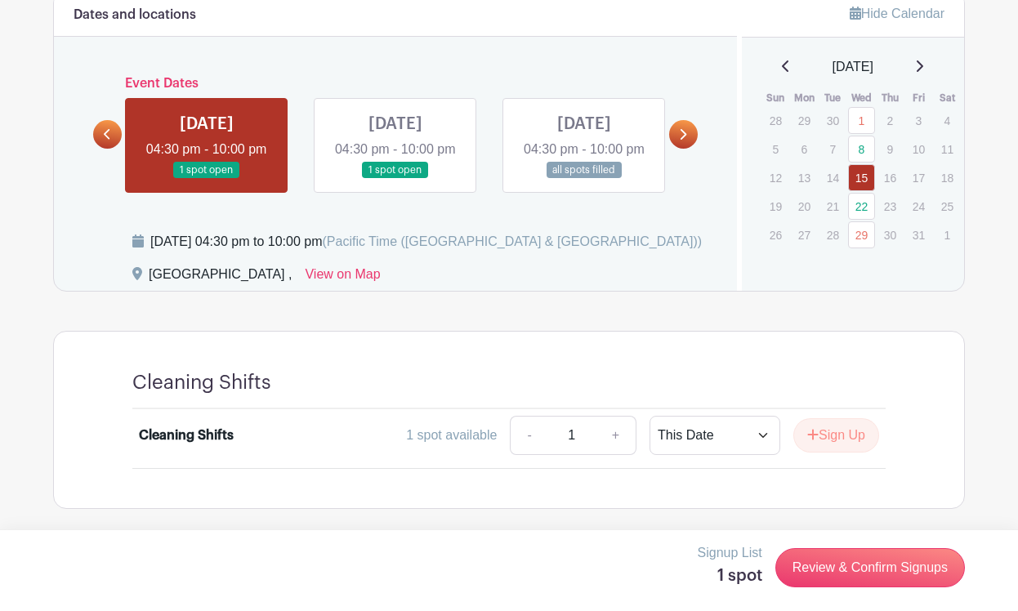
click at [207, 179] on link at bounding box center [207, 179] width 0 height 0
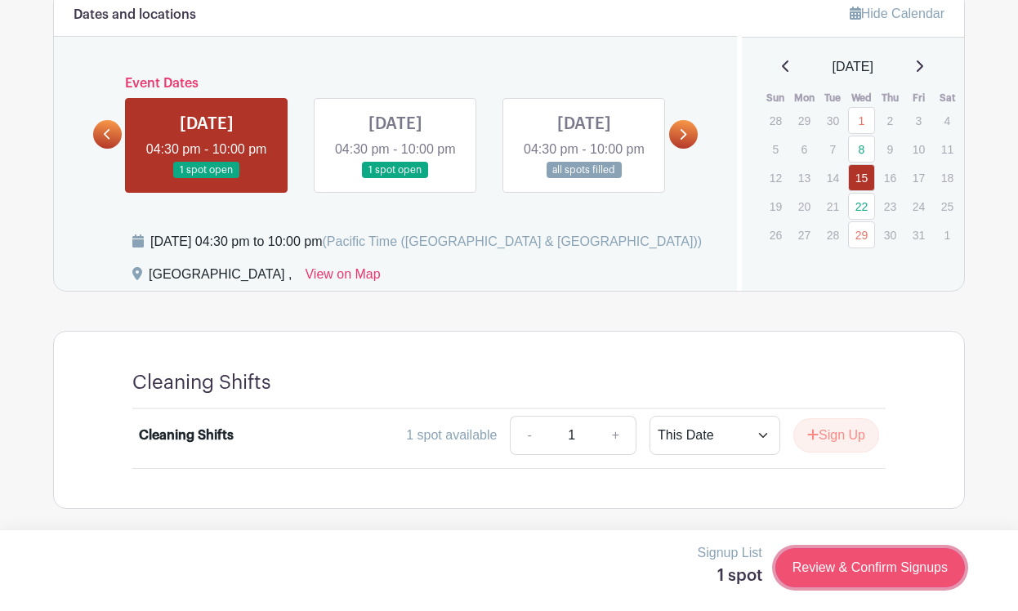
click at [846, 577] on link "Review & Confirm Signups" at bounding box center [869, 567] width 189 height 39
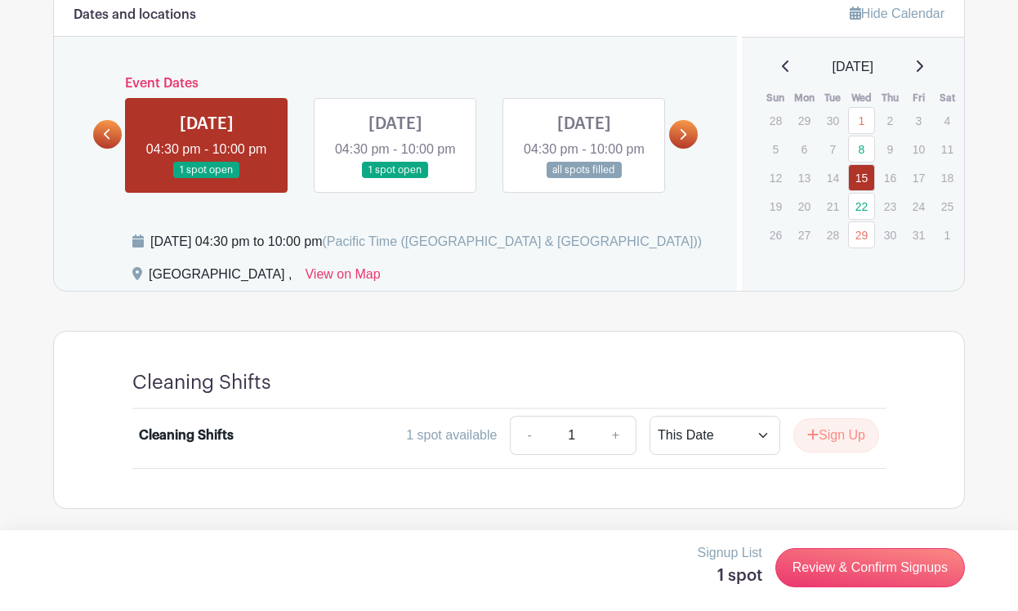
click at [405, 229] on div at bounding box center [509, 305] width 1018 height 611
click at [813, 436] on icon "submit" at bounding box center [813, 434] width 11 height 11
click at [395, 179] on link at bounding box center [395, 179] width 0 height 0
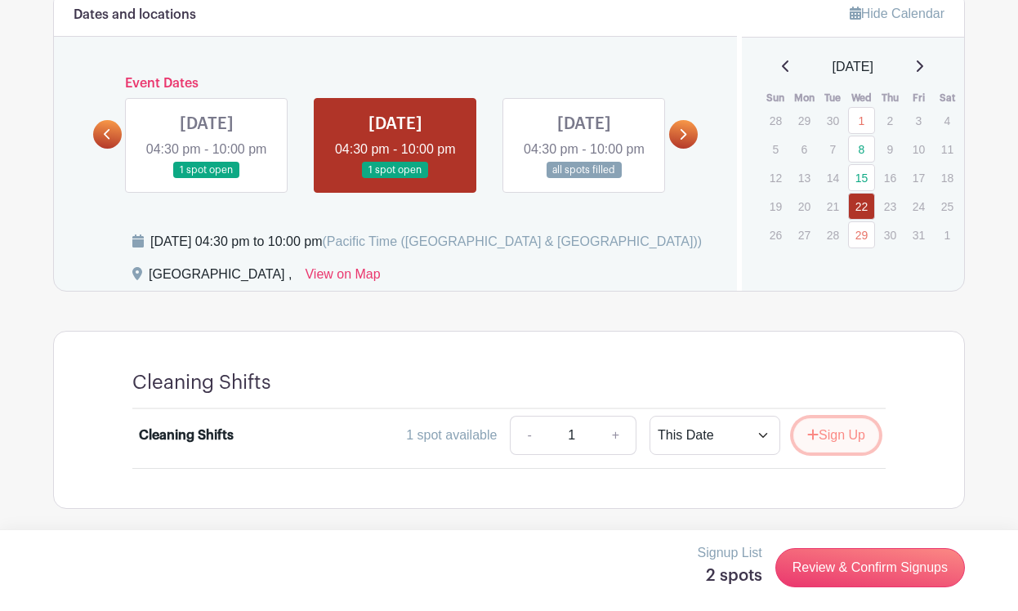
click at [815, 443] on button "Sign Up" at bounding box center [836, 435] width 86 height 34
click at [680, 120] on link at bounding box center [683, 134] width 29 height 29
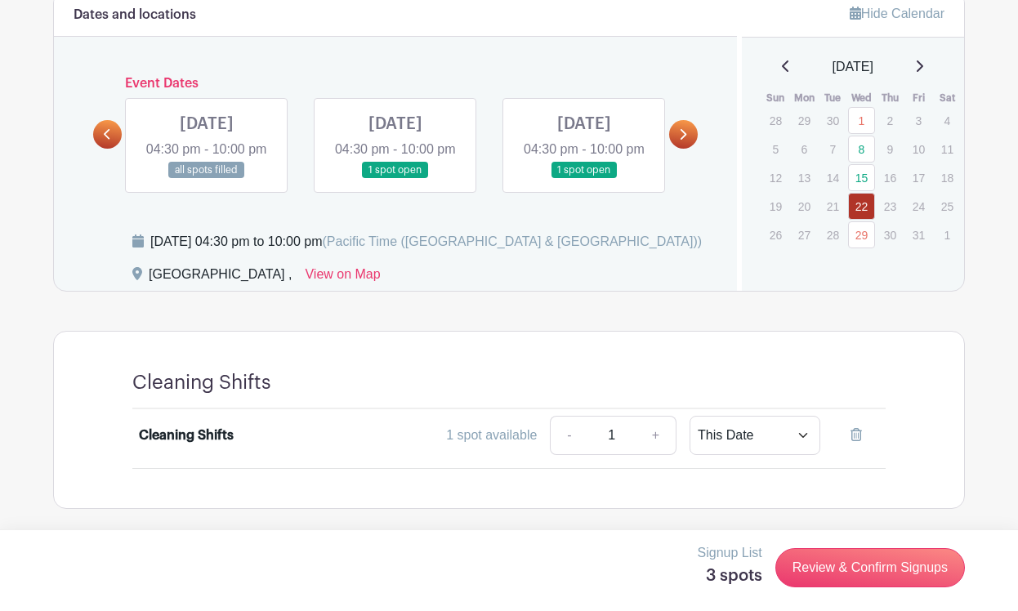
click at [395, 179] on link at bounding box center [395, 179] width 0 height 0
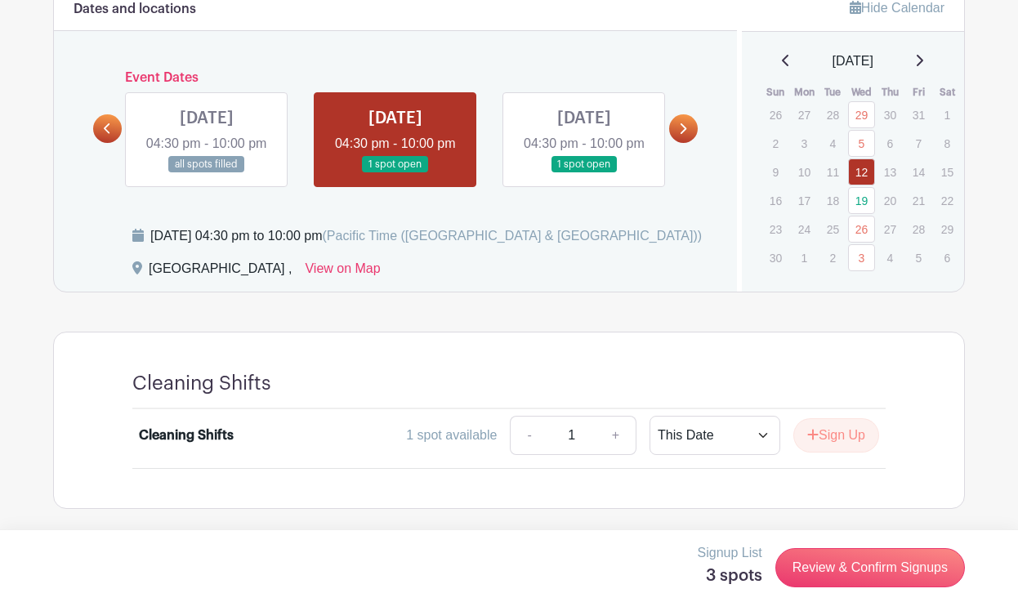
click at [395, 173] on link at bounding box center [395, 173] width 0 height 0
click at [822, 436] on button "Sign Up" at bounding box center [836, 435] width 86 height 34
click at [584, 173] on link at bounding box center [584, 173] width 0 height 0
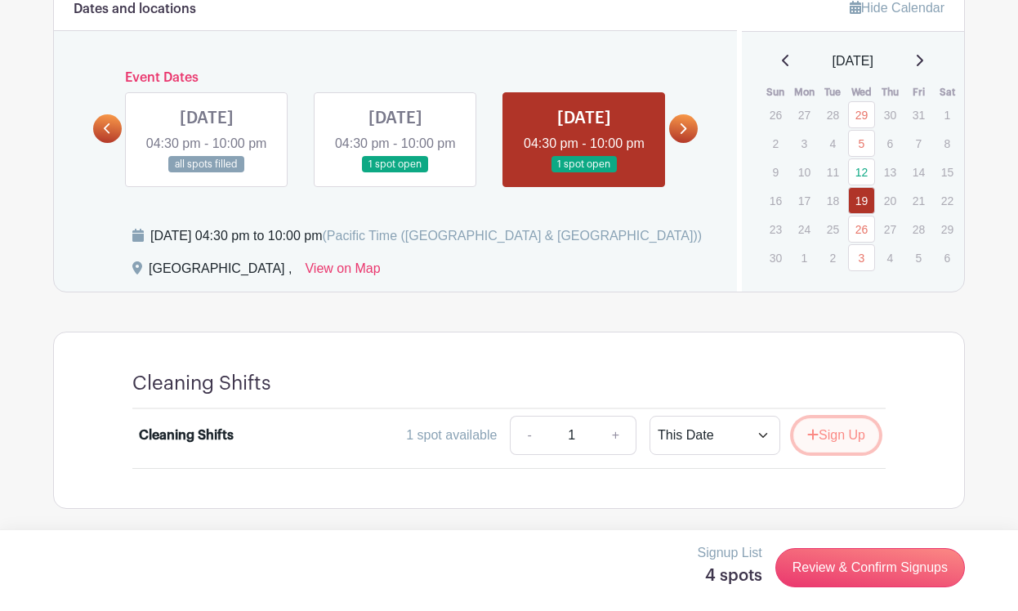
click at [829, 444] on button "Sign Up" at bounding box center [836, 435] width 86 height 34
click at [682, 122] on icon at bounding box center [682, 128] width 7 height 12
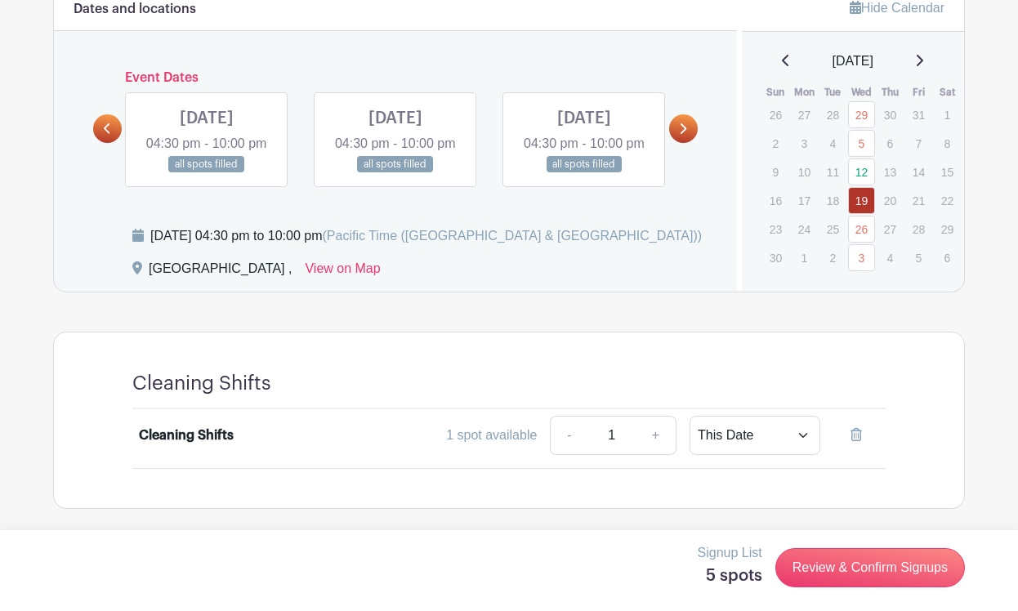
click at [682, 122] on icon at bounding box center [682, 128] width 7 height 12
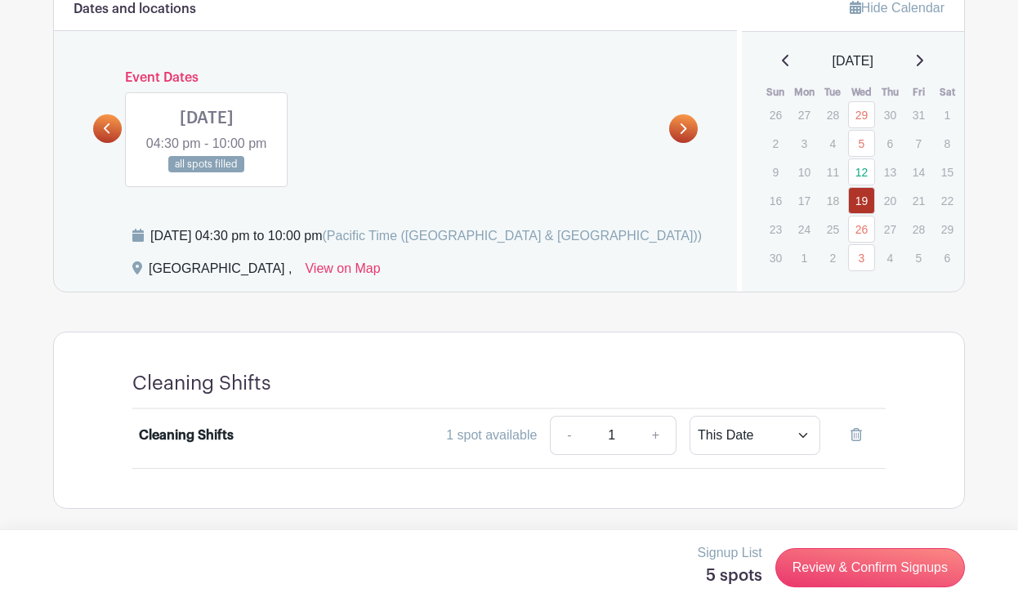
click at [682, 122] on icon at bounding box center [682, 128] width 7 height 12
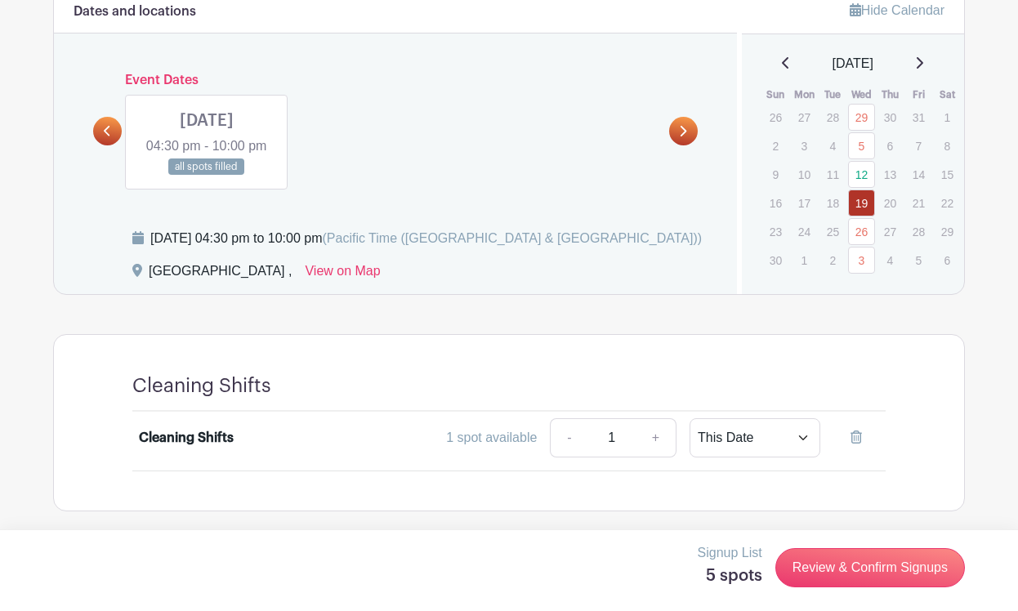
scroll to position [892, 0]
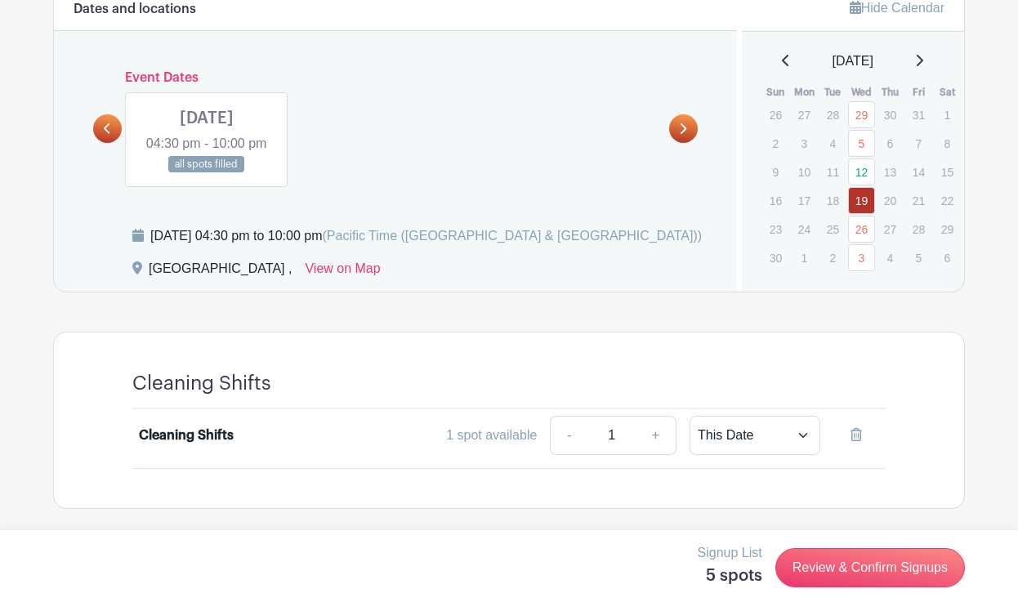
click at [109, 122] on icon at bounding box center [107, 128] width 7 height 12
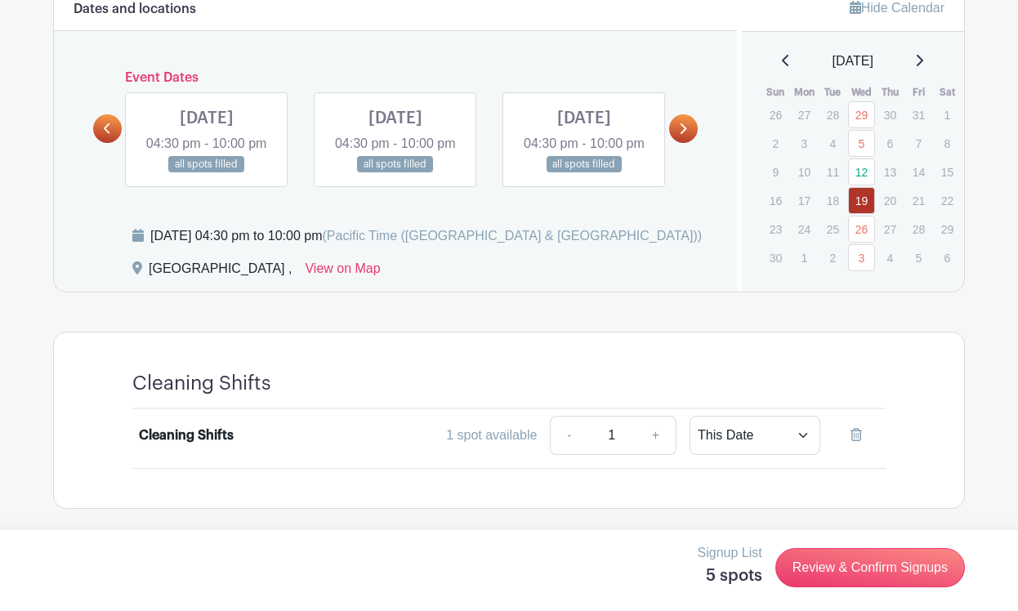
click at [109, 122] on icon at bounding box center [107, 128] width 7 height 12
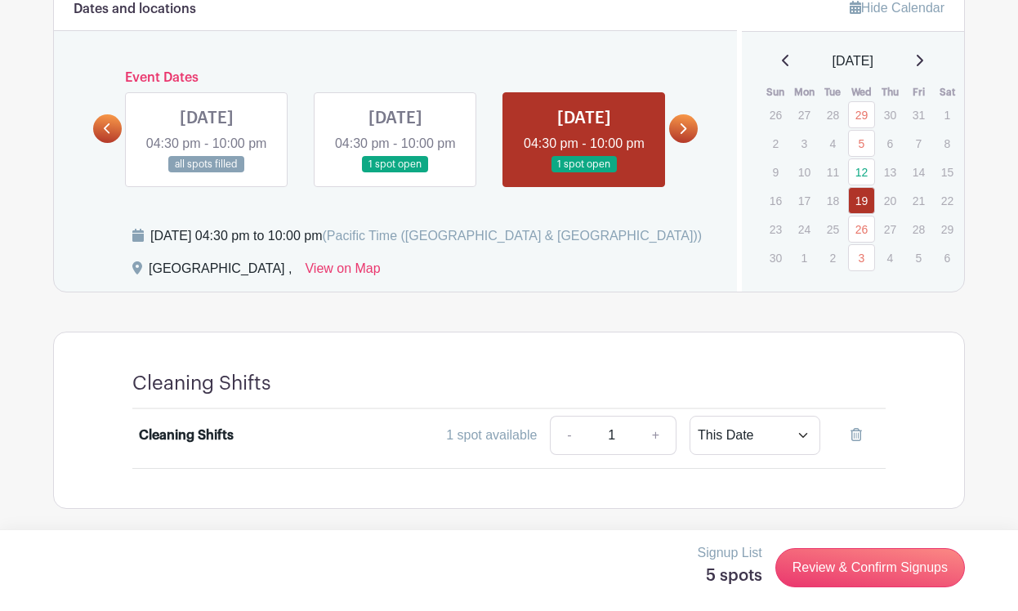
click at [109, 122] on icon at bounding box center [107, 128] width 7 height 12
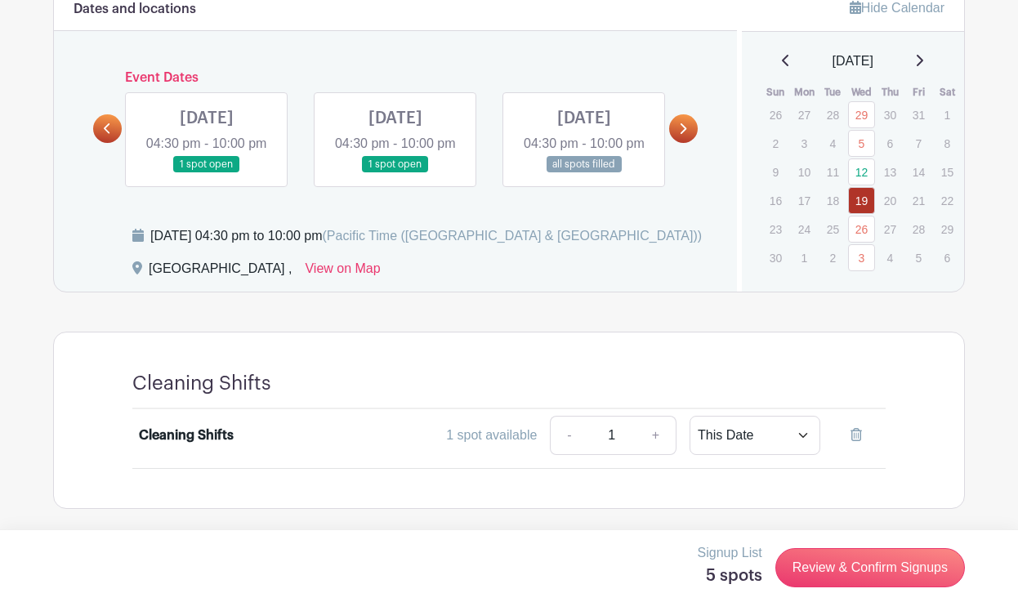
click at [109, 122] on icon at bounding box center [107, 128] width 7 height 12
click at [584, 173] on link at bounding box center [584, 173] width 0 height 0
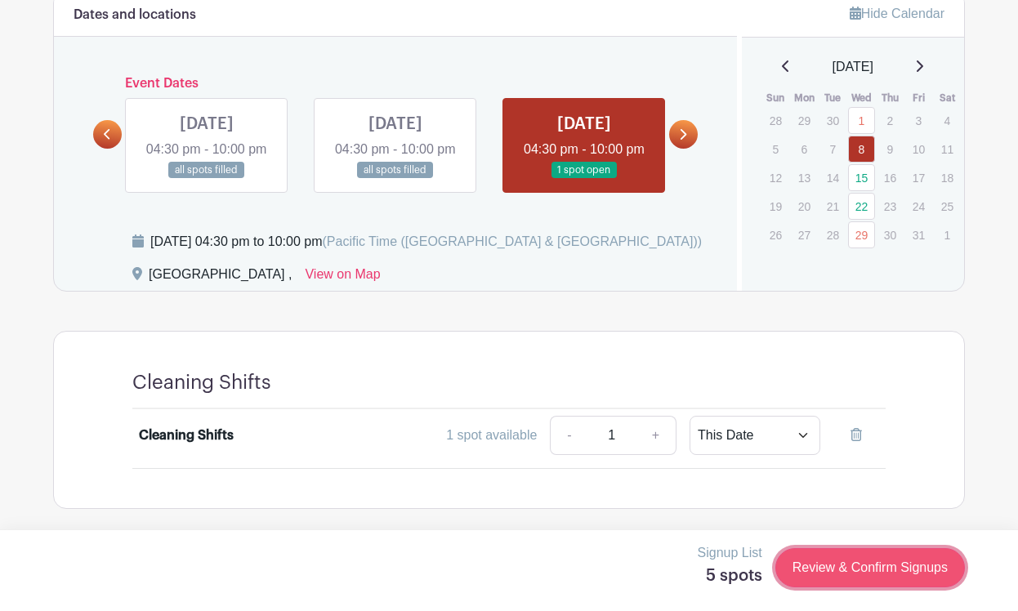
click at [839, 568] on link "Review & Confirm Signups" at bounding box center [869, 567] width 189 height 39
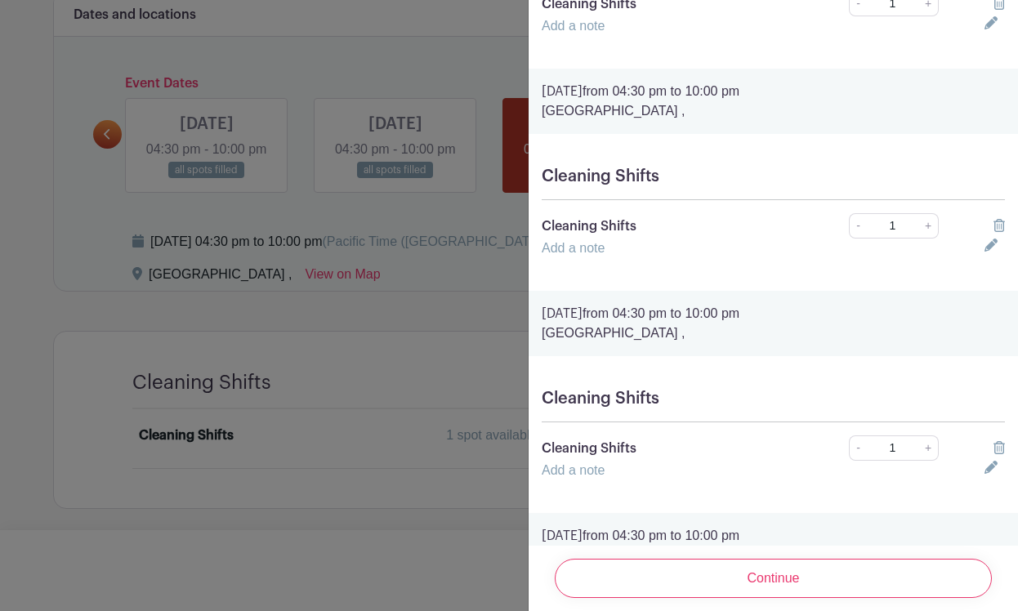
scroll to position [637, 0]
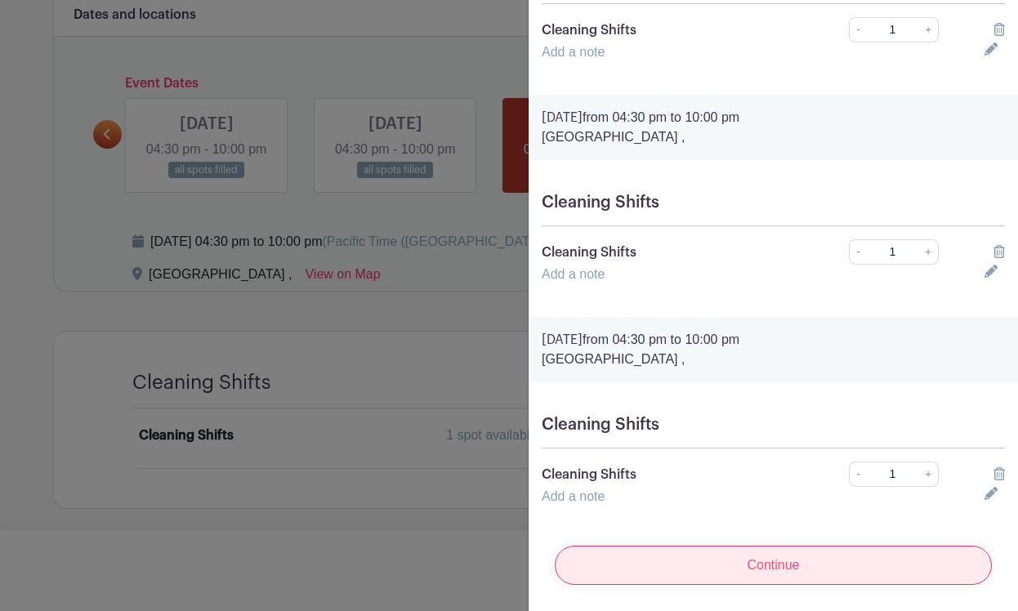
click at [788, 563] on input "Continue" at bounding box center [773, 565] width 437 height 39
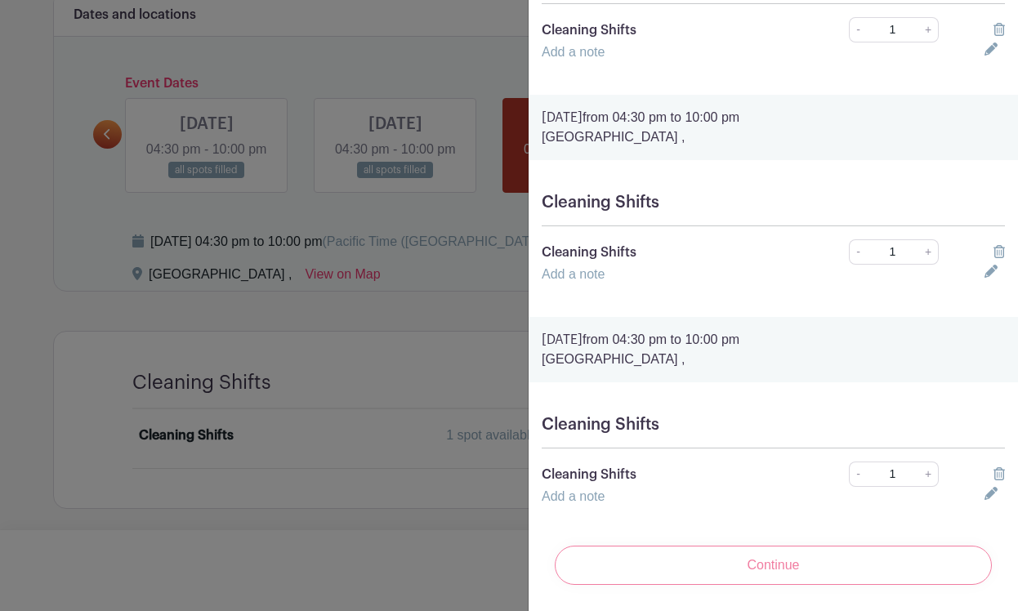
scroll to position [0, 0]
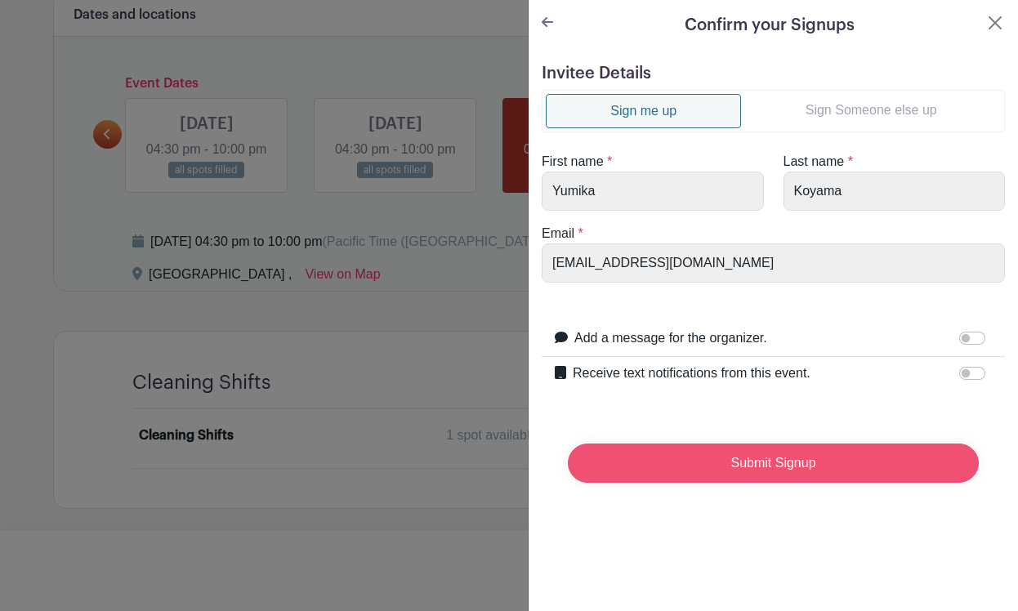
click at [734, 464] on input "Submit Signup" at bounding box center [773, 462] width 411 height 39
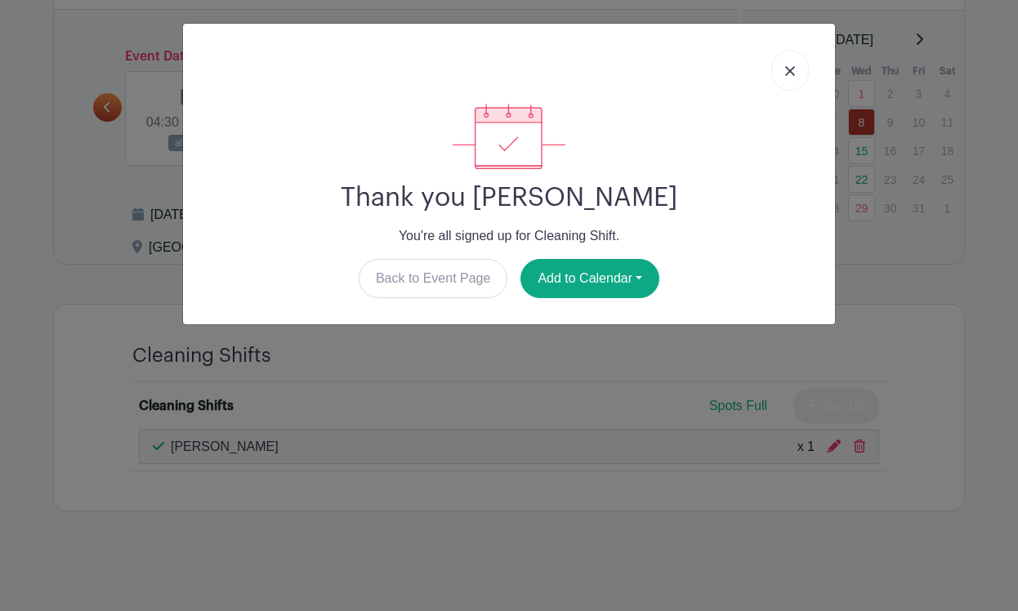
click at [802, 70] on link at bounding box center [790, 70] width 38 height 41
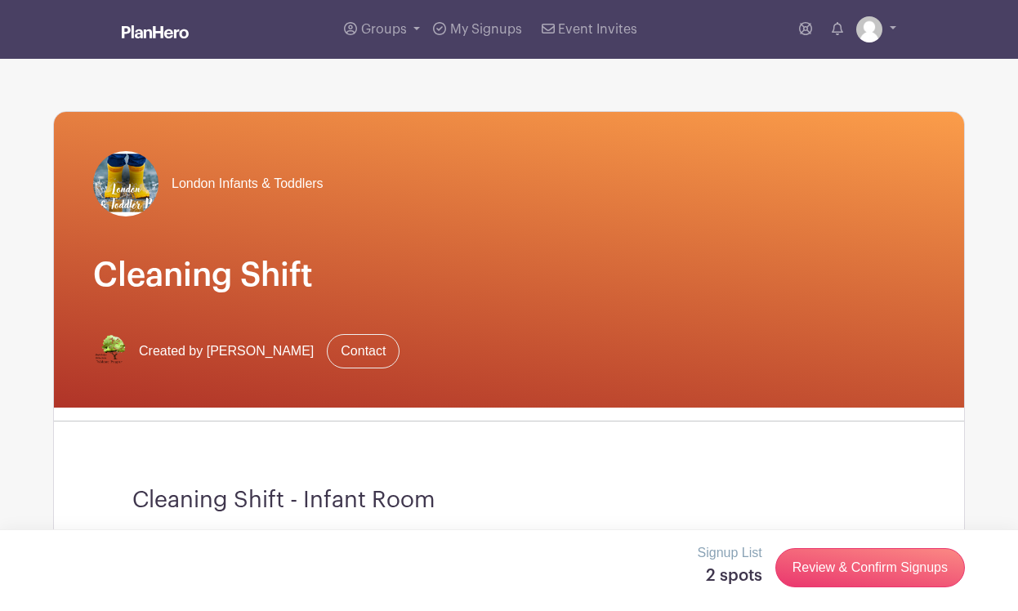
click at [114, 201] on img at bounding box center [125, 183] width 65 height 65
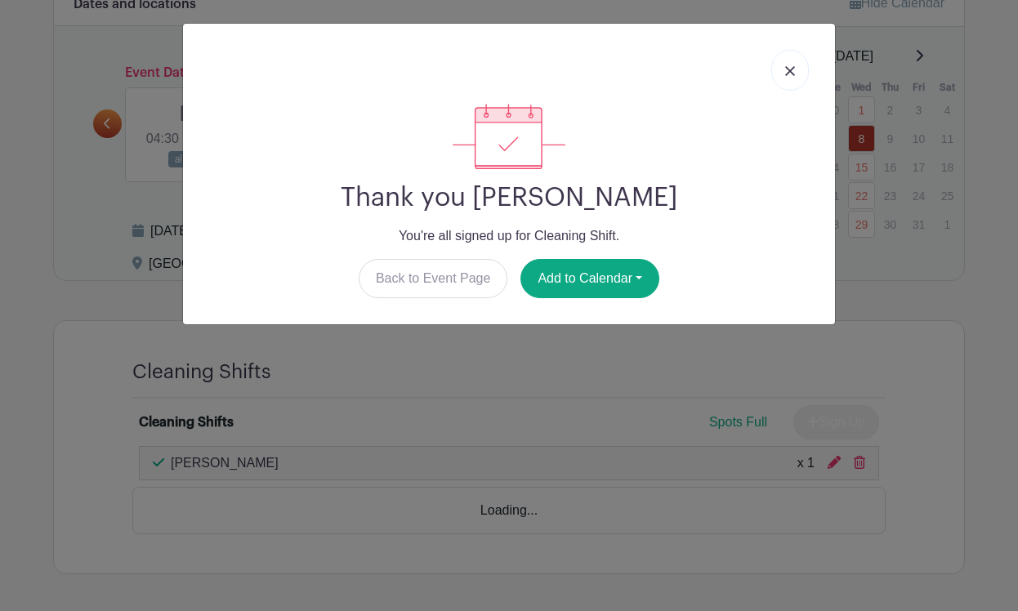
scroll to position [892, 0]
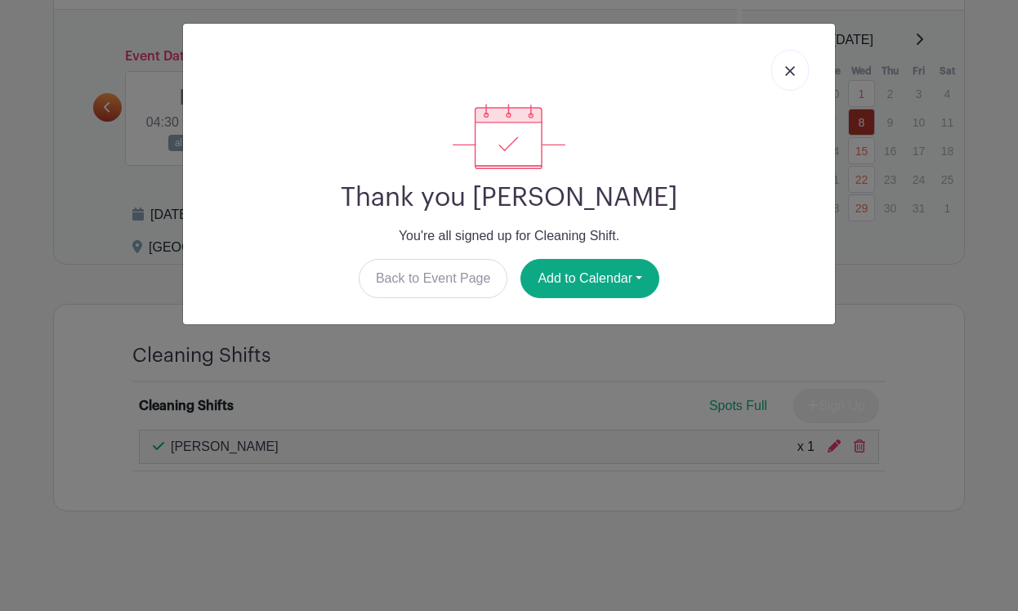
click at [791, 65] on link at bounding box center [790, 70] width 38 height 41
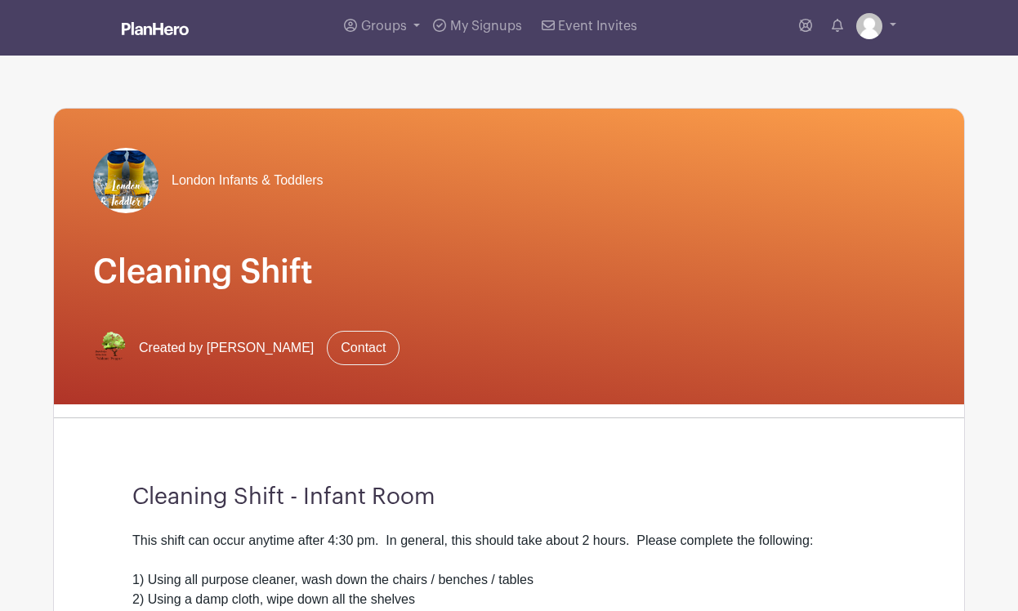
scroll to position [0, 0]
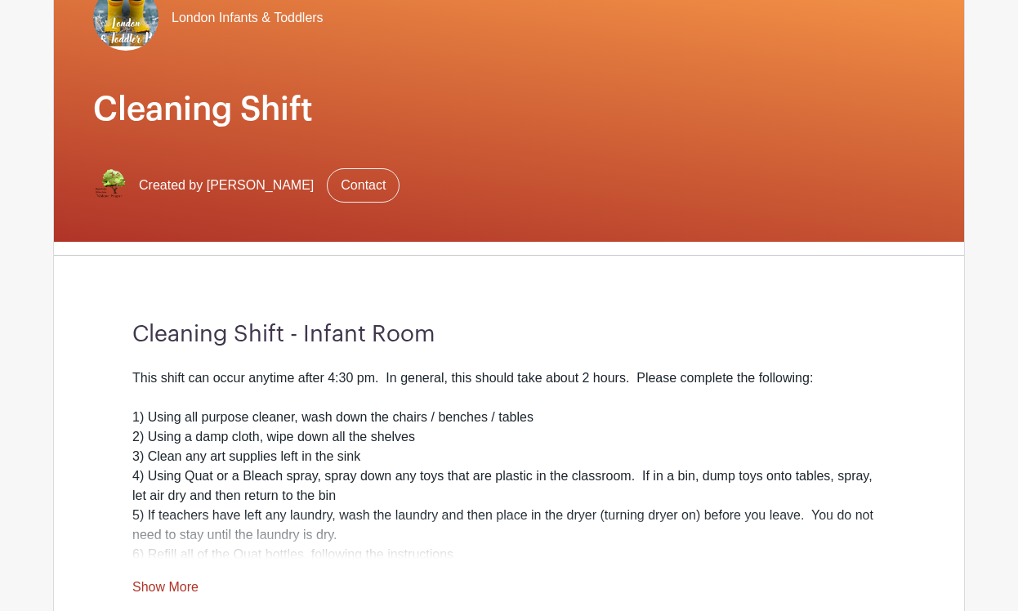
scroll to position [162, 0]
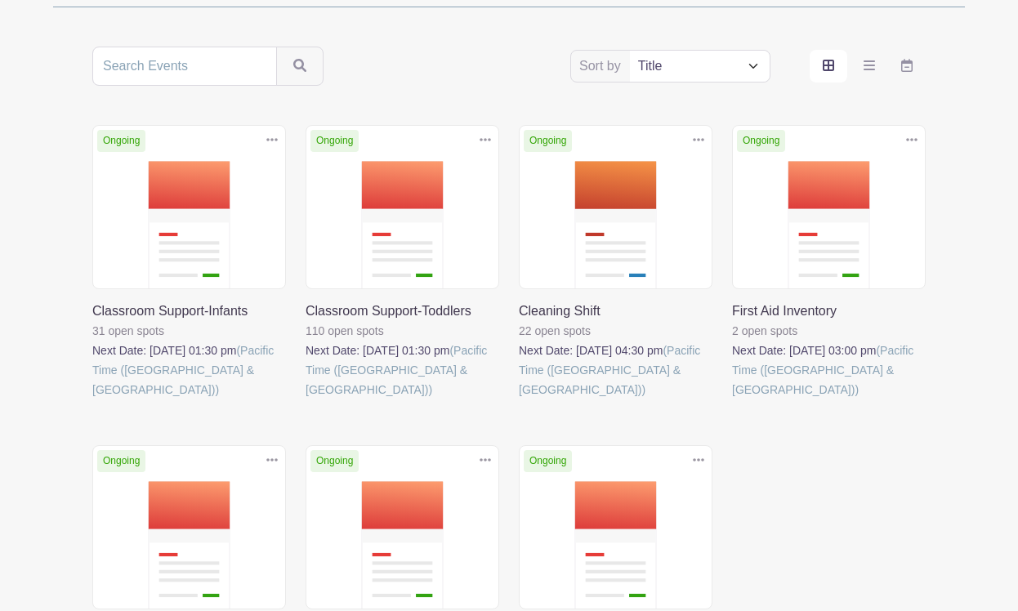
scroll to position [287, 0]
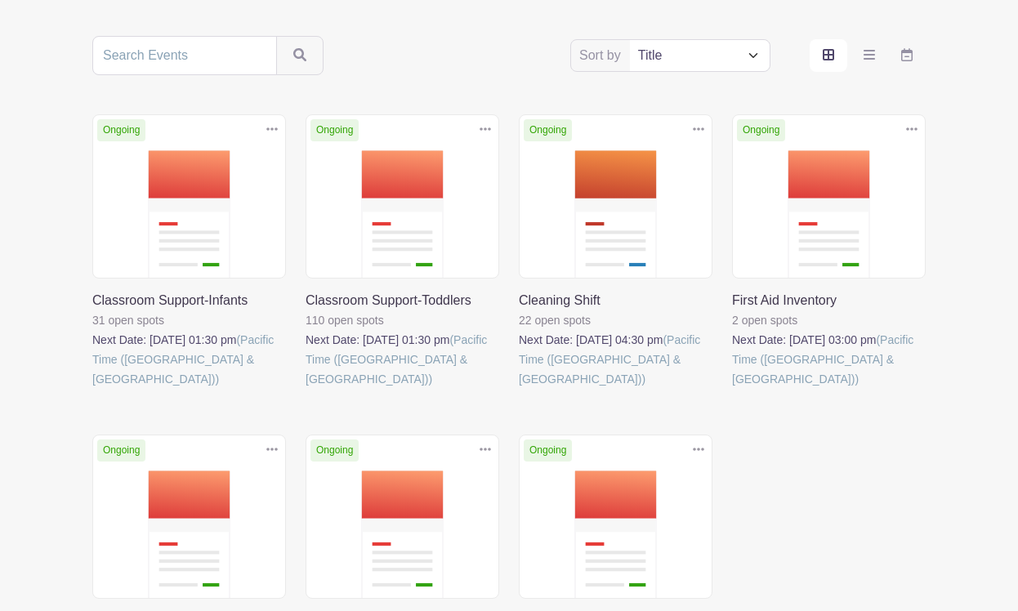
click at [92, 389] on link at bounding box center [92, 389] width 0 height 0
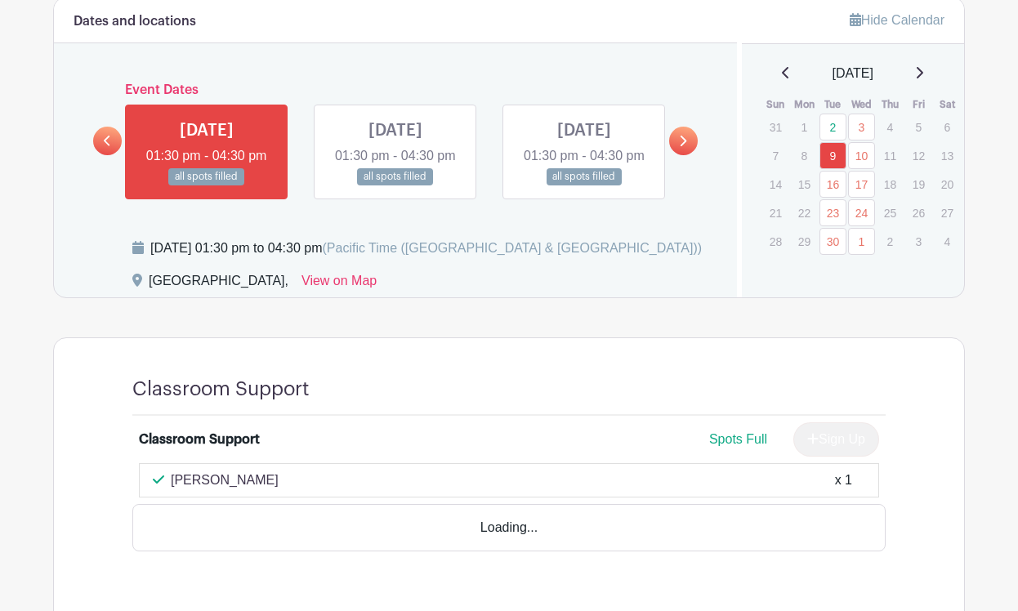
scroll to position [805, 0]
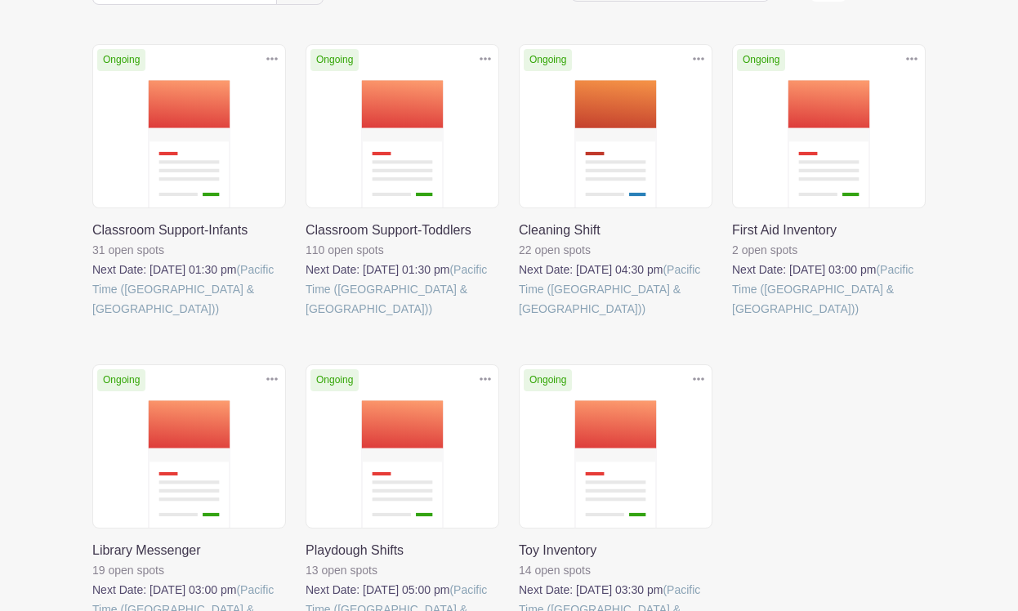
scroll to position [363, 0]
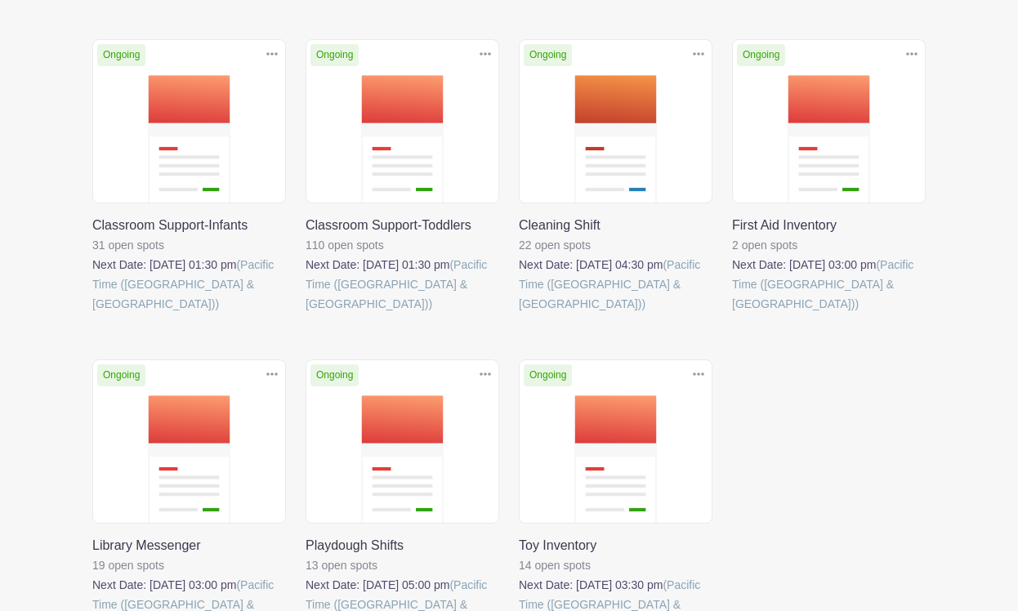
click at [732, 314] on link at bounding box center [732, 314] width 0 height 0
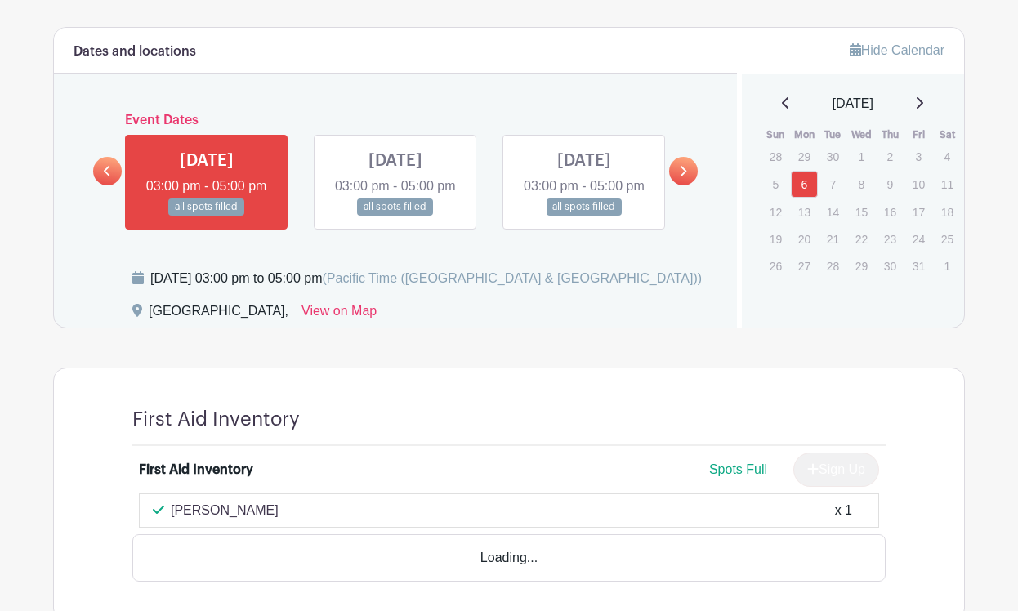
scroll to position [741, 0]
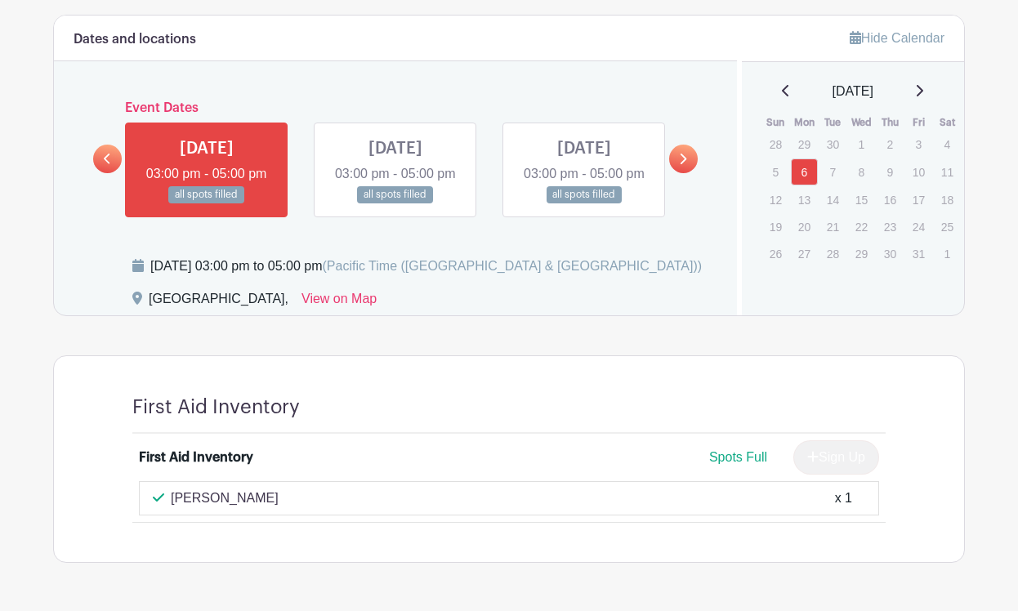
click at [679, 165] on icon at bounding box center [682, 159] width 7 height 12
click at [681, 165] on icon at bounding box center [682, 159] width 7 height 12
click at [684, 165] on icon at bounding box center [682, 159] width 7 height 12
click at [111, 173] on link at bounding box center [107, 159] width 29 height 29
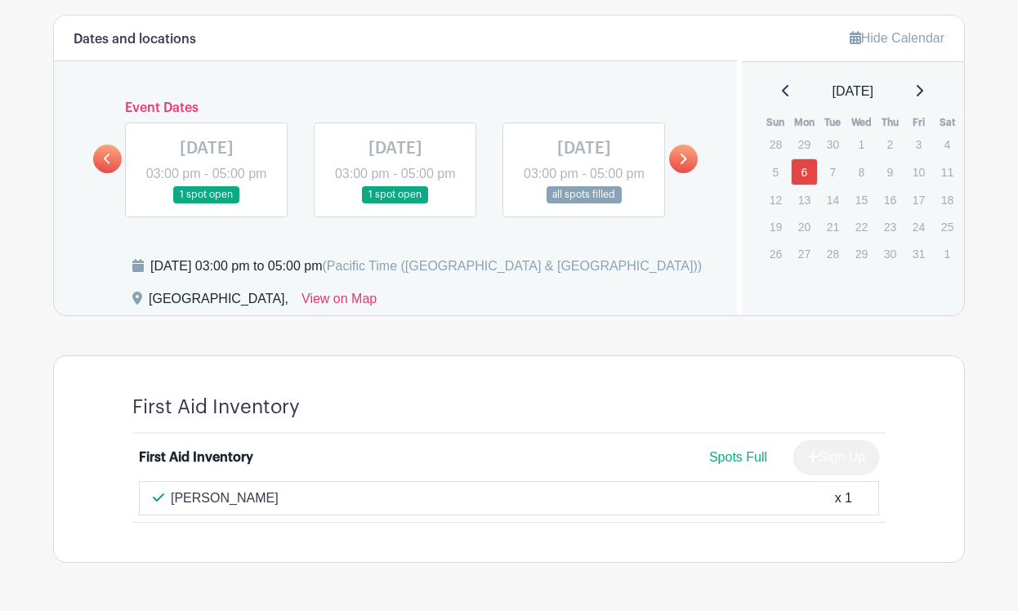
click at [111, 173] on link at bounding box center [107, 159] width 29 height 29
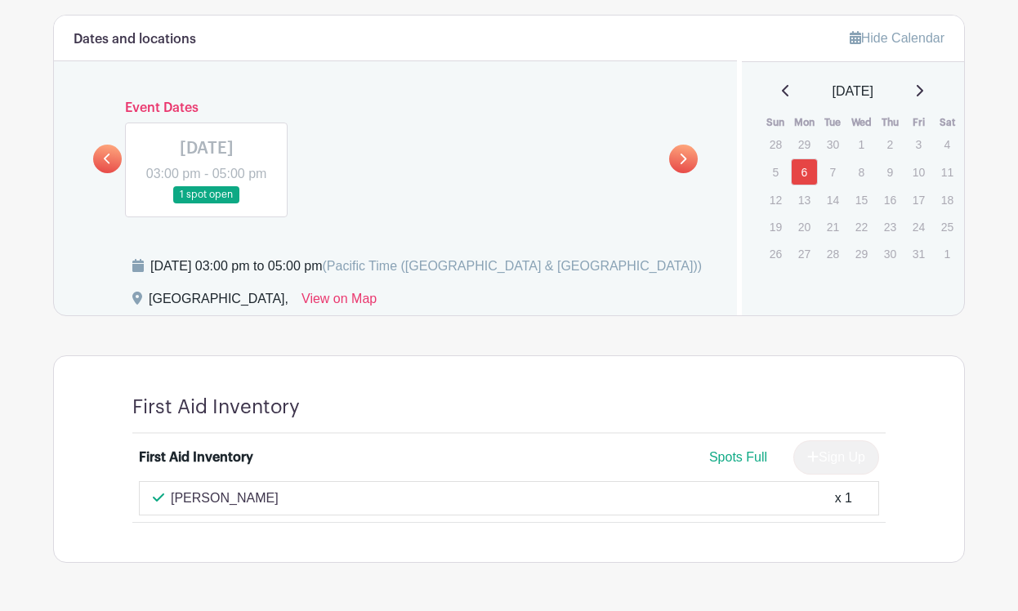
click at [682, 165] on icon at bounding box center [682, 159] width 7 height 12
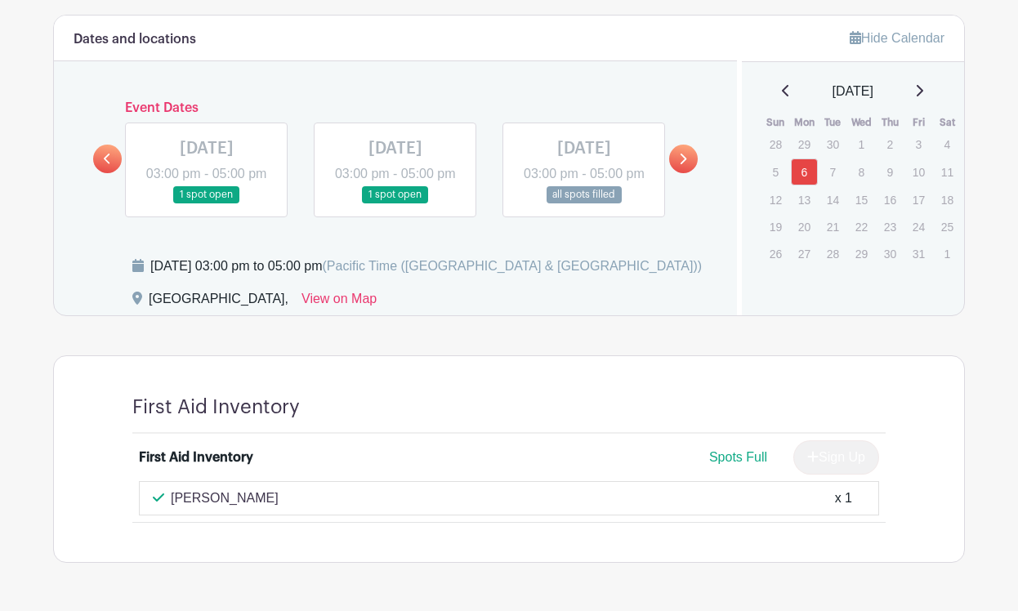
click at [682, 165] on icon at bounding box center [682, 159] width 7 height 12
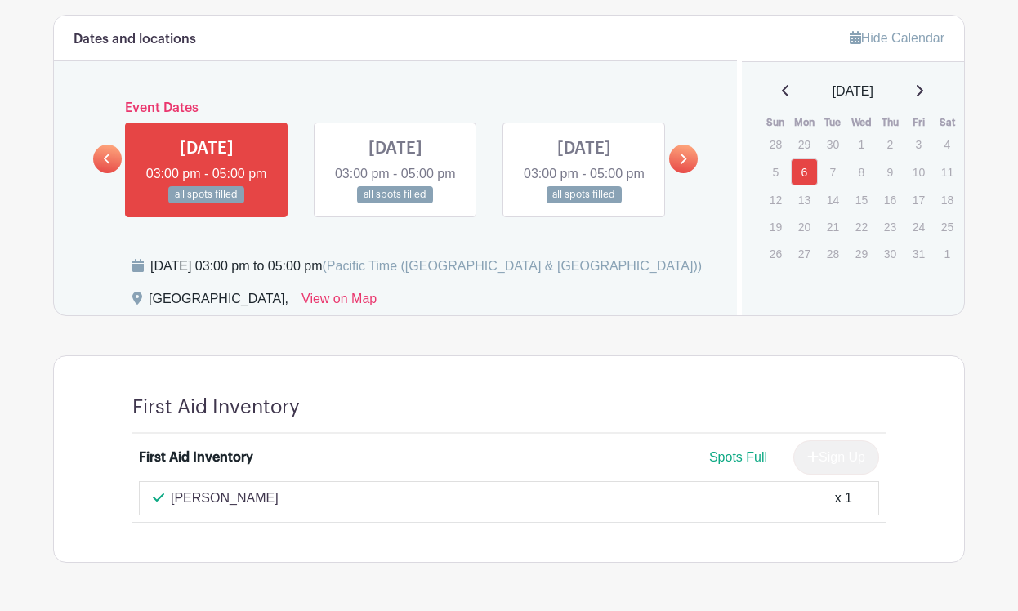
click at [682, 165] on icon at bounding box center [682, 159] width 7 height 12
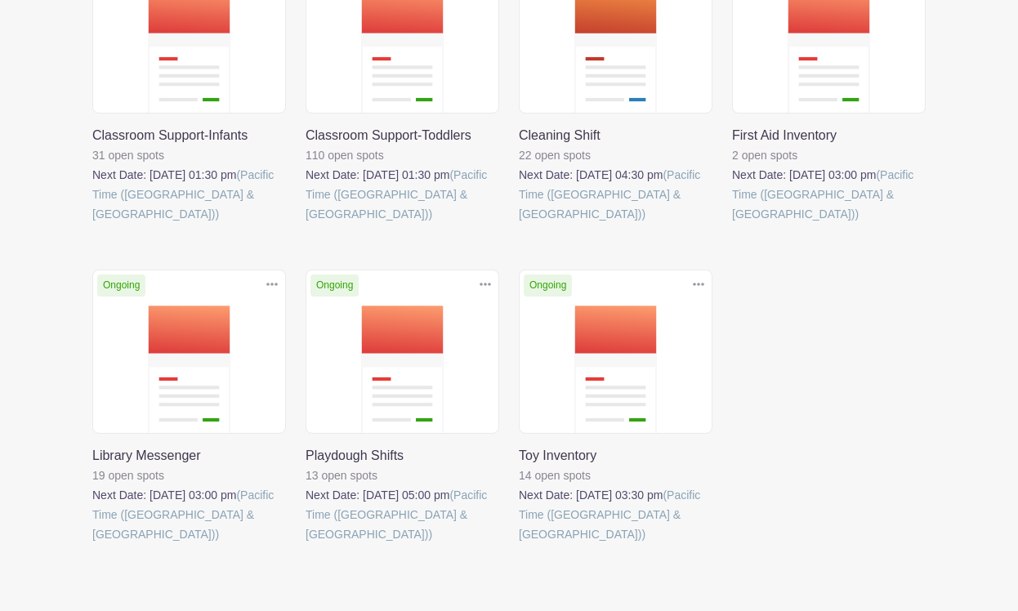
scroll to position [495, 0]
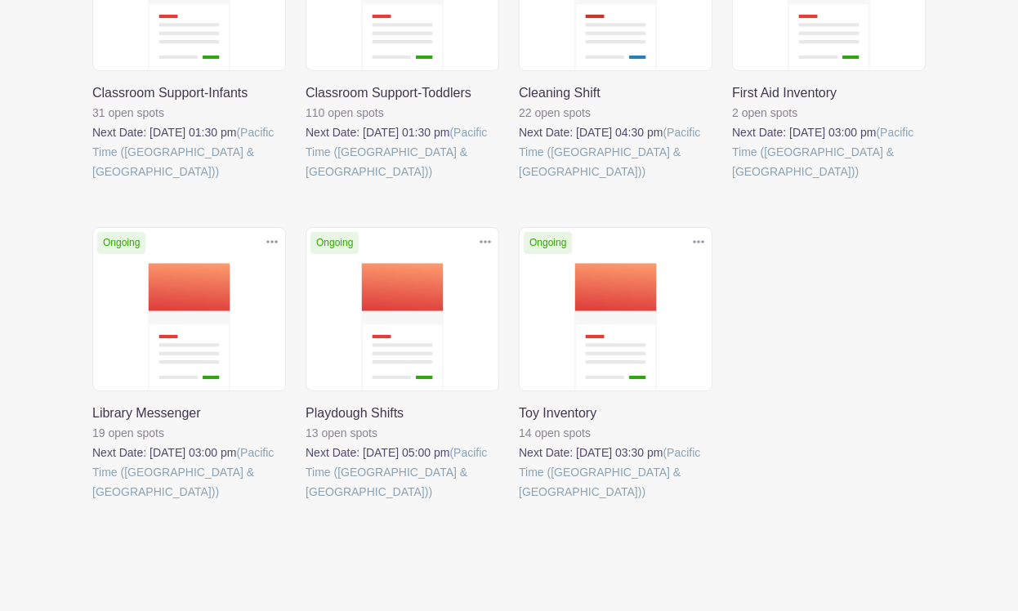
click at [92, 501] on link at bounding box center [92, 501] width 0 height 0
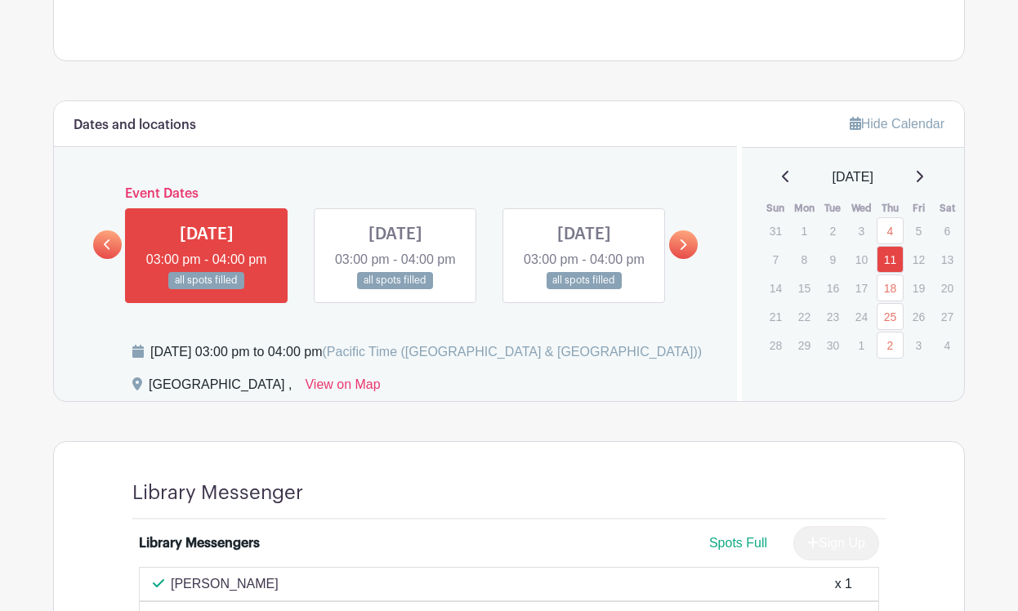
scroll to position [705, 0]
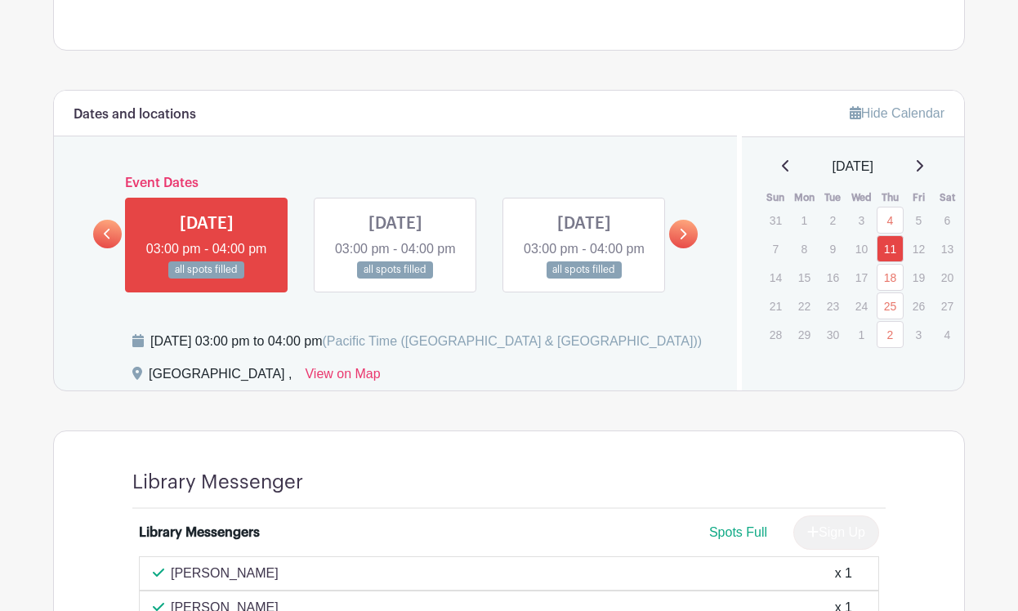
click at [678, 248] on link at bounding box center [683, 234] width 29 height 29
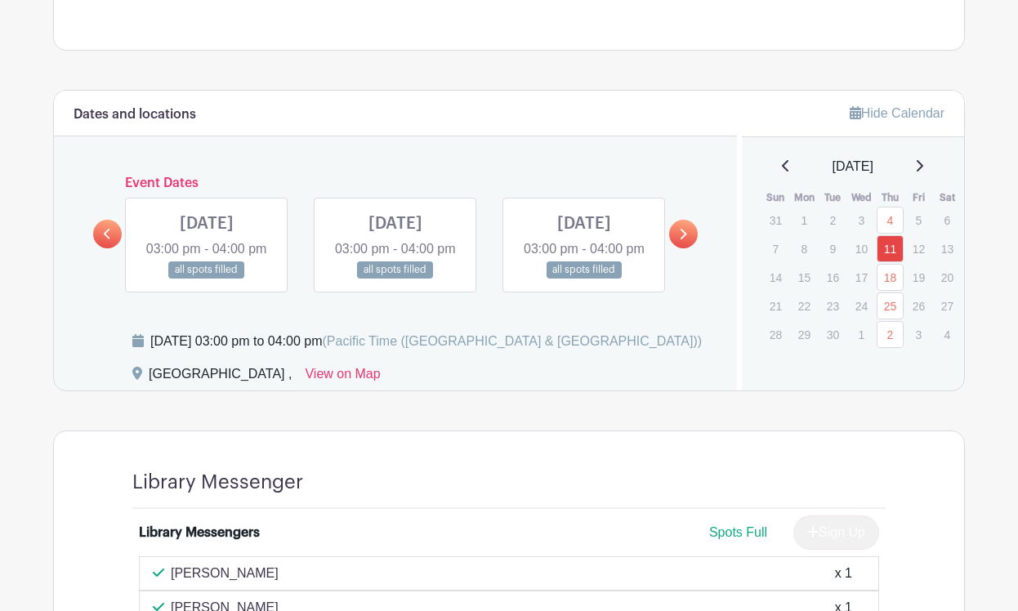
click at [678, 248] on link at bounding box center [683, 234] width 29 height 29
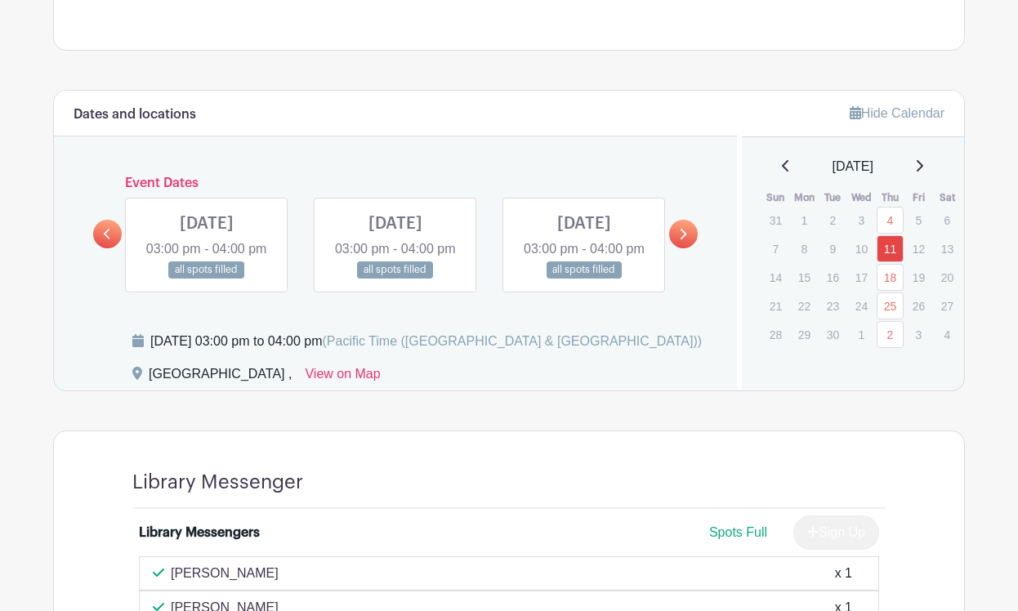
click at [678, 248] on link at bounding box center [683, 234] width 29 height 29
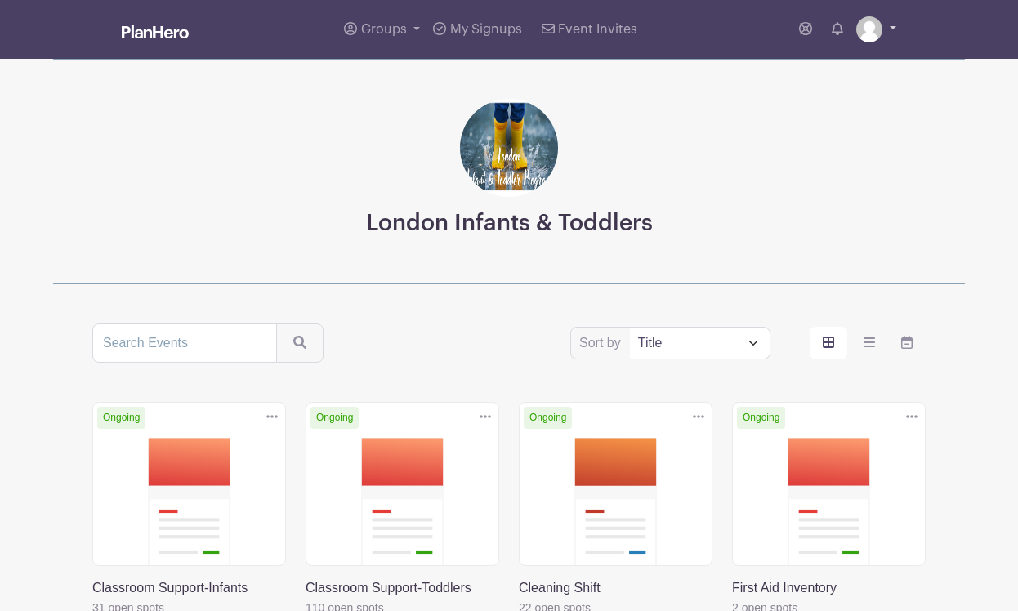
click at [870, 42] on img at bounding box center [869, 29] width 26 height 26
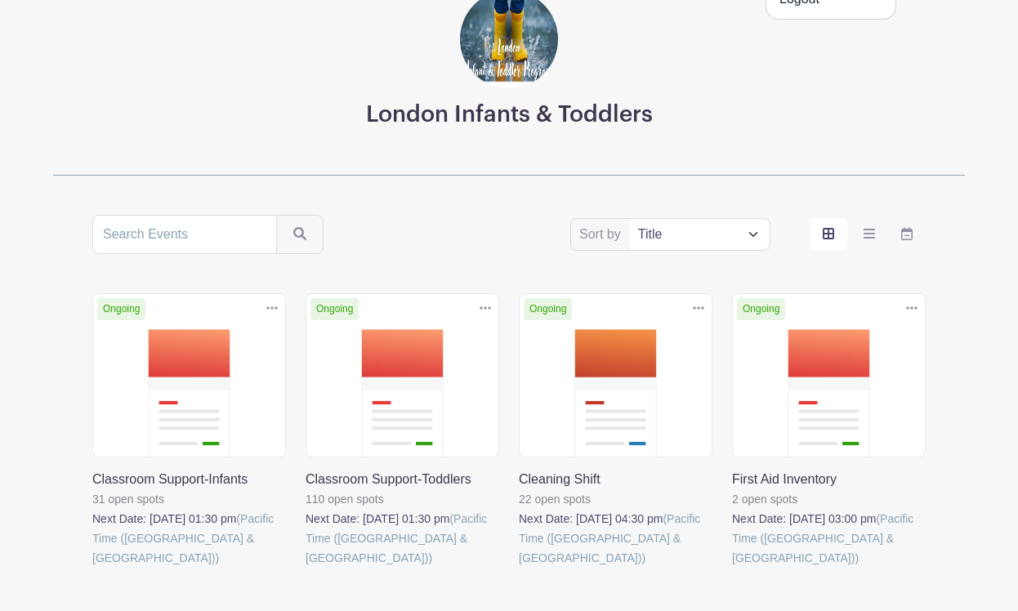
scroll to position [495, 0]
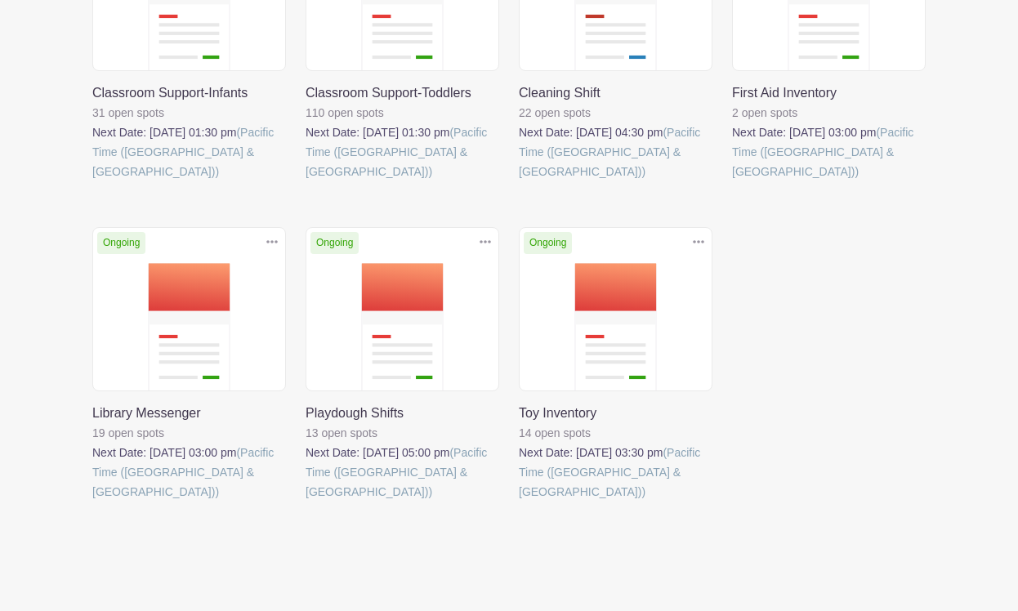
click at [305, 501] on link at bounding box center [305, 501] width 0 height 0
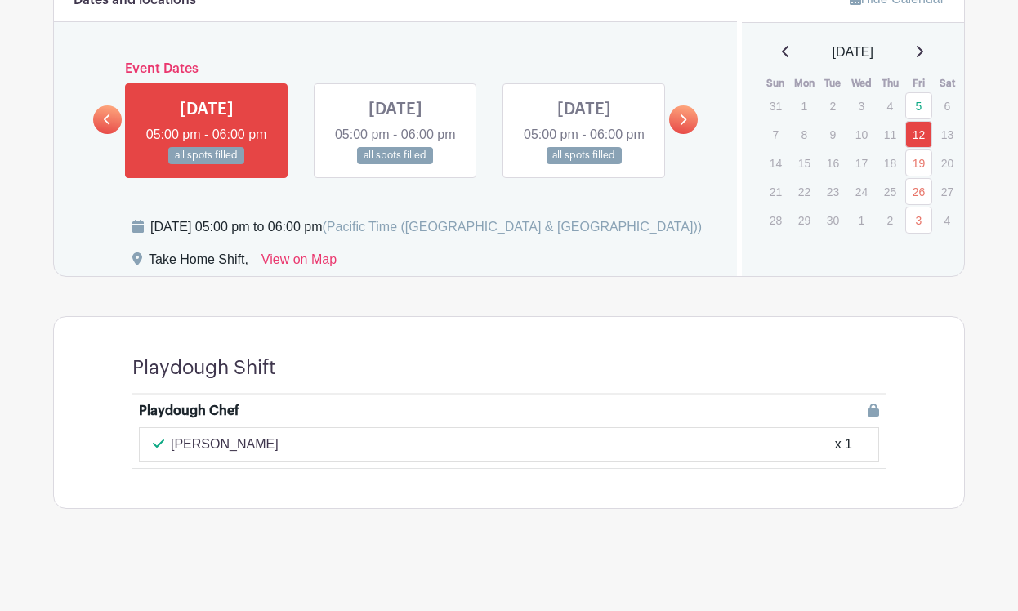
scroll to position [822, 0]
click at [681, 122] on icon at bounding box center [682, 120] width 7 height 12
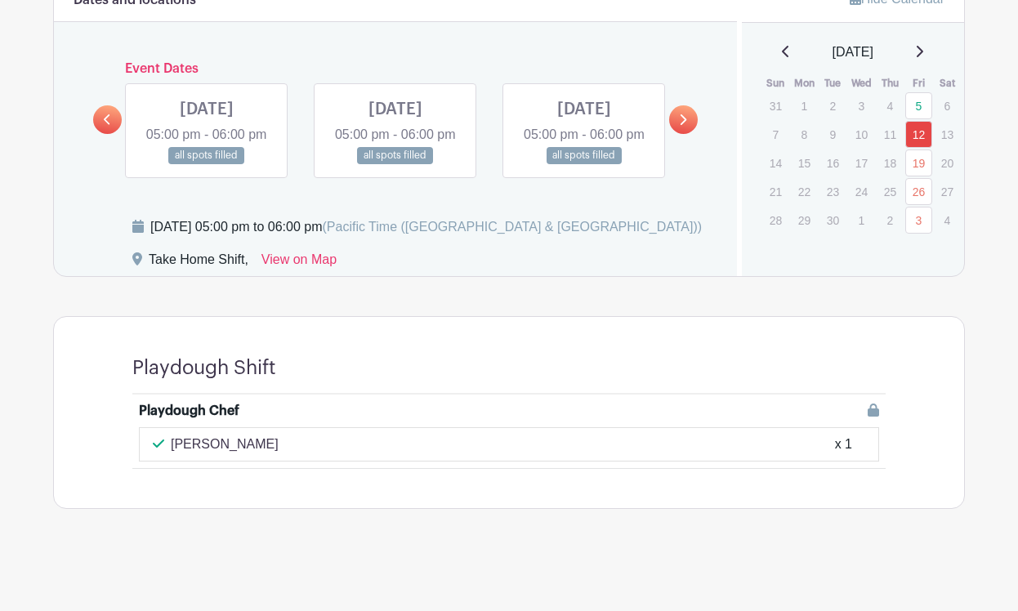
click at [681, 122] on icon at bounding box center [682, 120] width 7 height 12
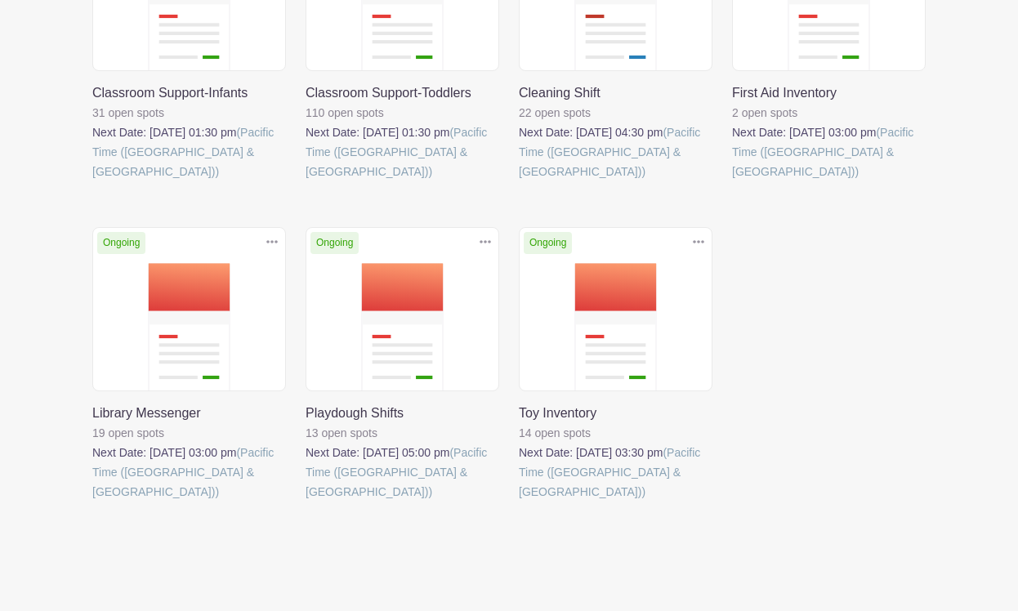
click at [92, 501] on link at bounding box center [92, 501] width 0 height 0
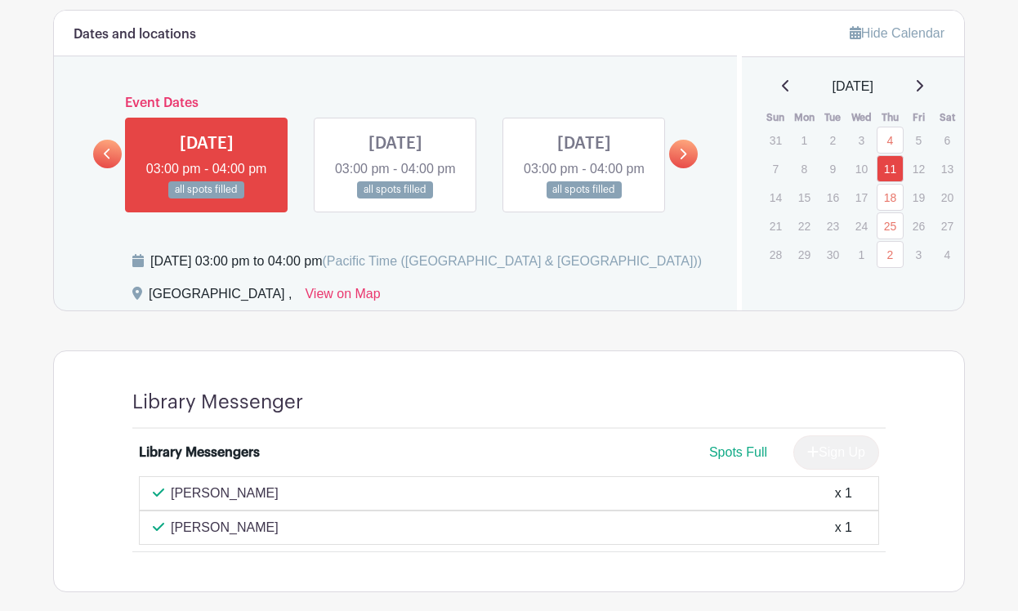
scroll to position [710, 0]
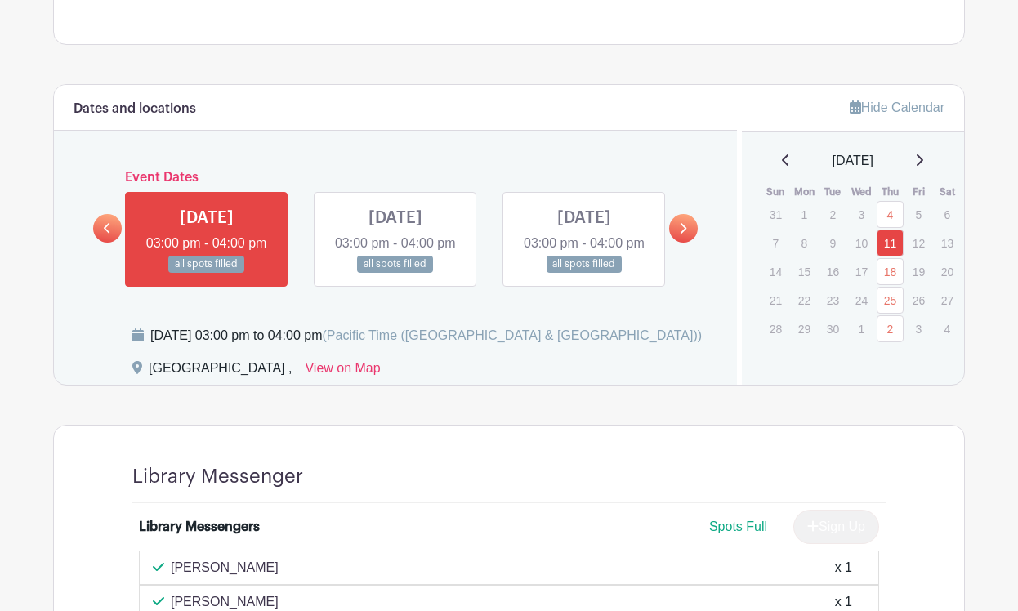
click at [688, 243] on link at bounding box center [683, 228] width 29 height 29
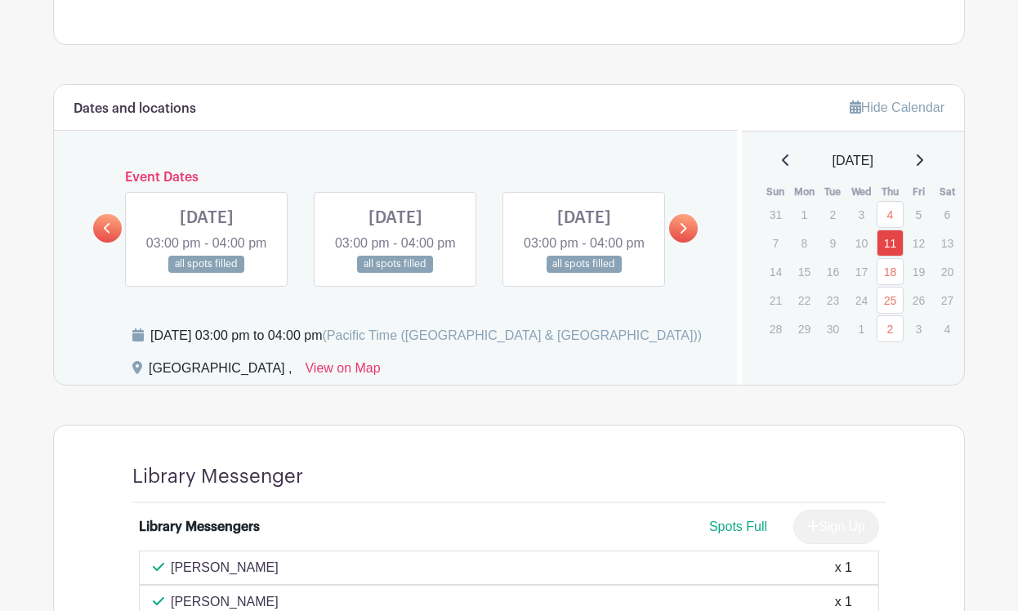
click at [688, 243] on link at bounding box center [683, 228] width 29 height 29
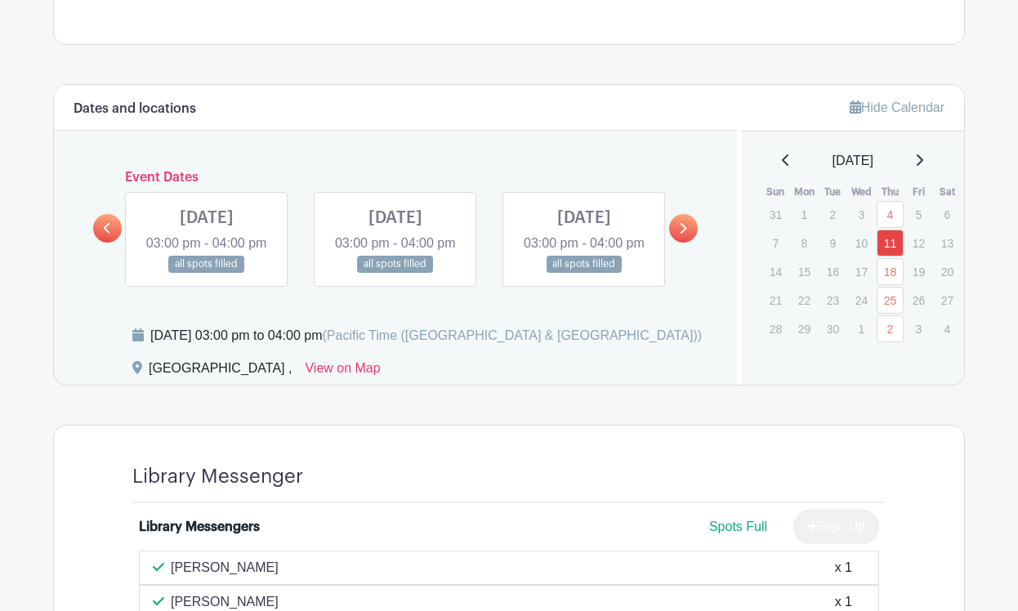
click at [688, 243] on link at bounding box center [683, 228] width 29 height 29
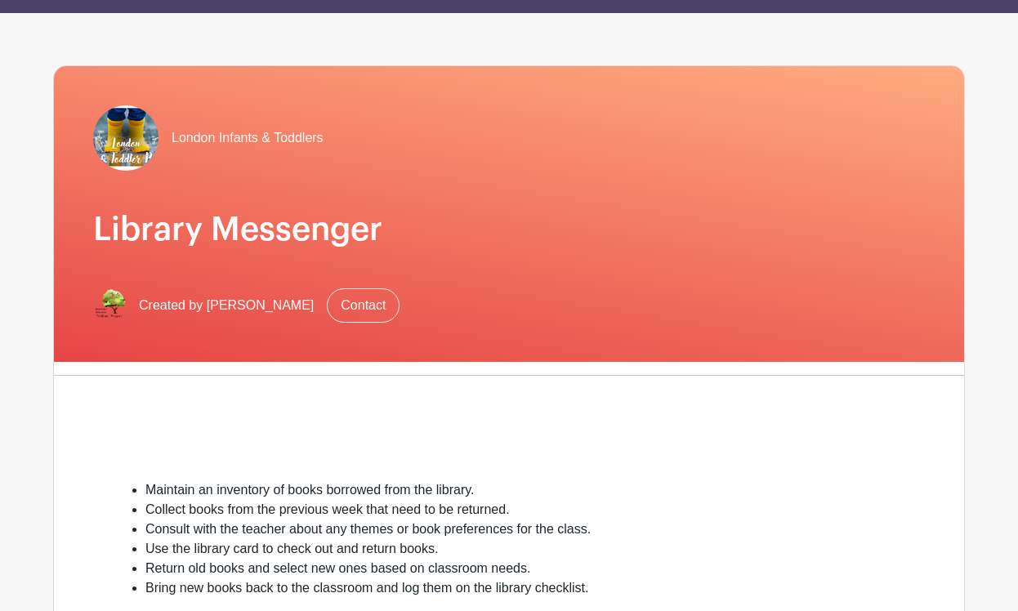
scroll to position [47, 0]
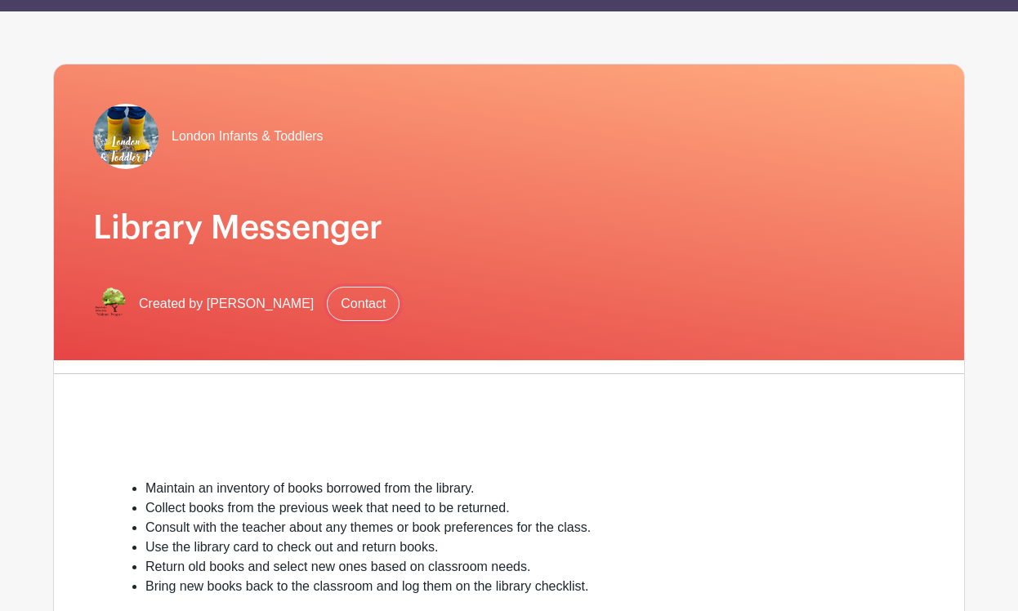
click at [373, 302] on link "Contact" at bounding box center [363, 304] width 73 height 34
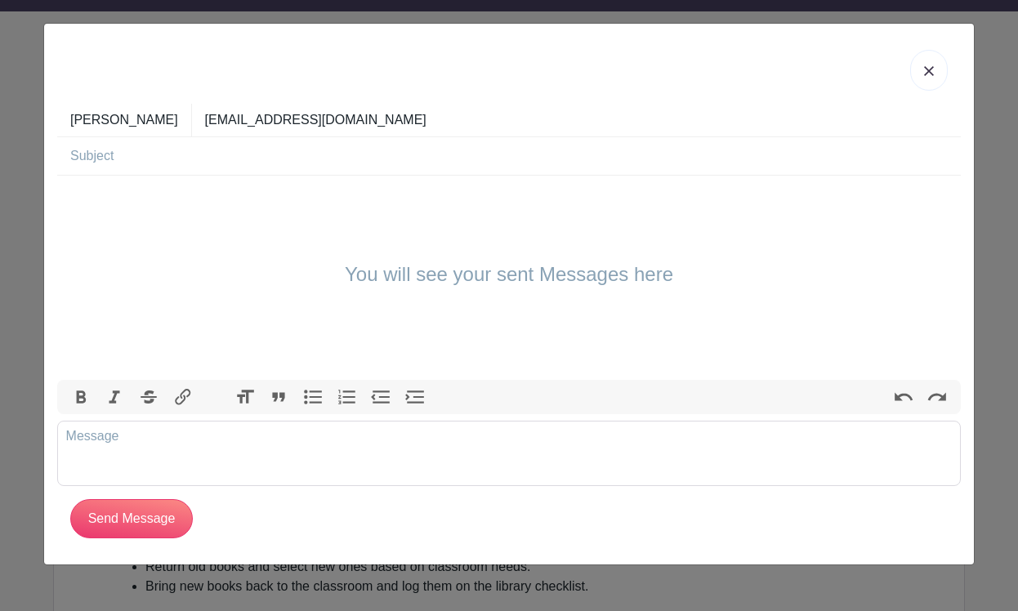
click at [926, 57] on link at bounding box center [929, 70] width 38 height 41
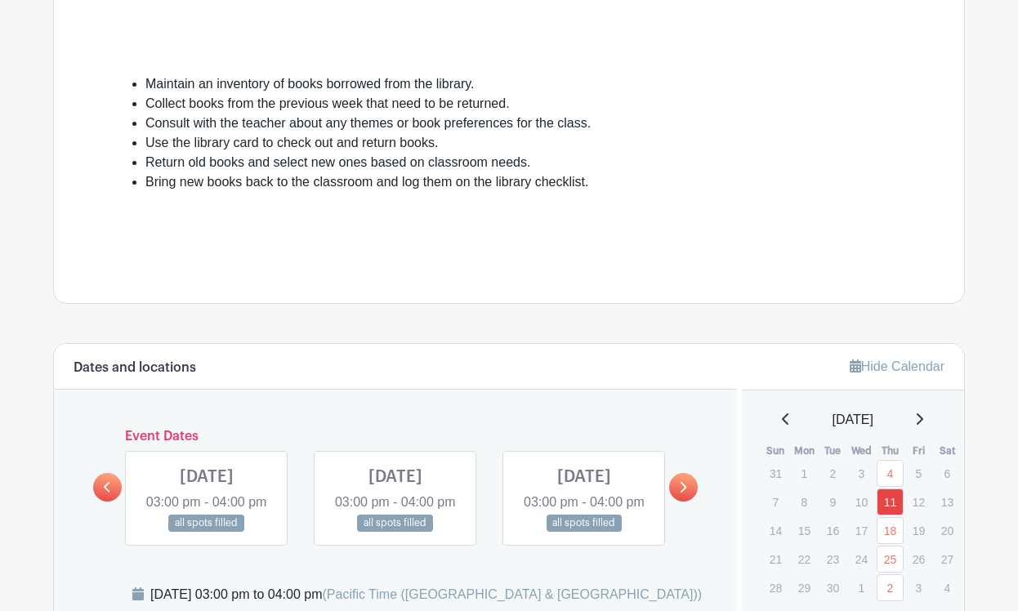
scroll to position [0, 0]
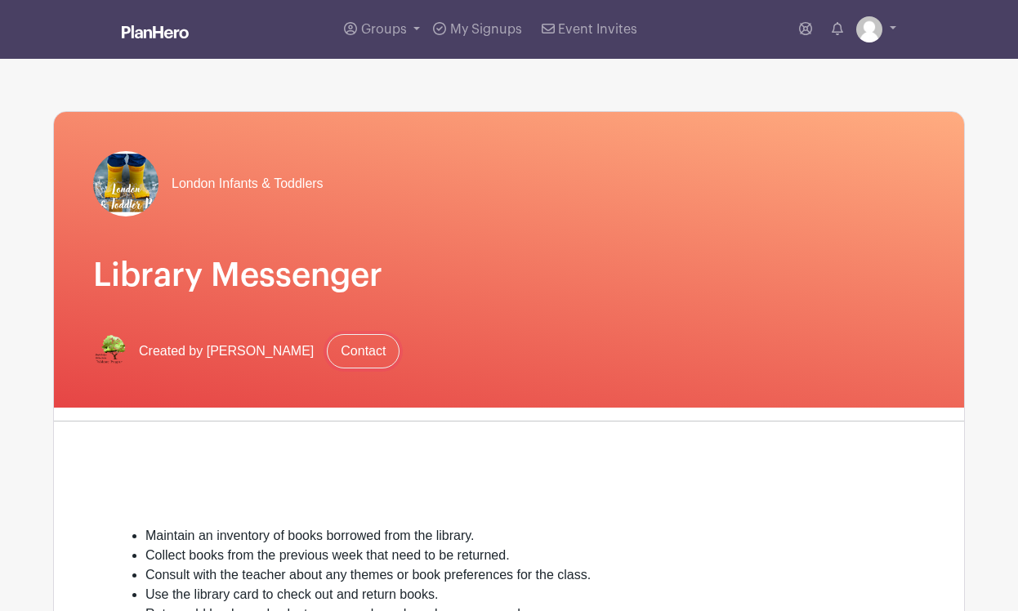
click at [341, 359] on link "Contact" at bounding box center [363, 351] width 73 height 34
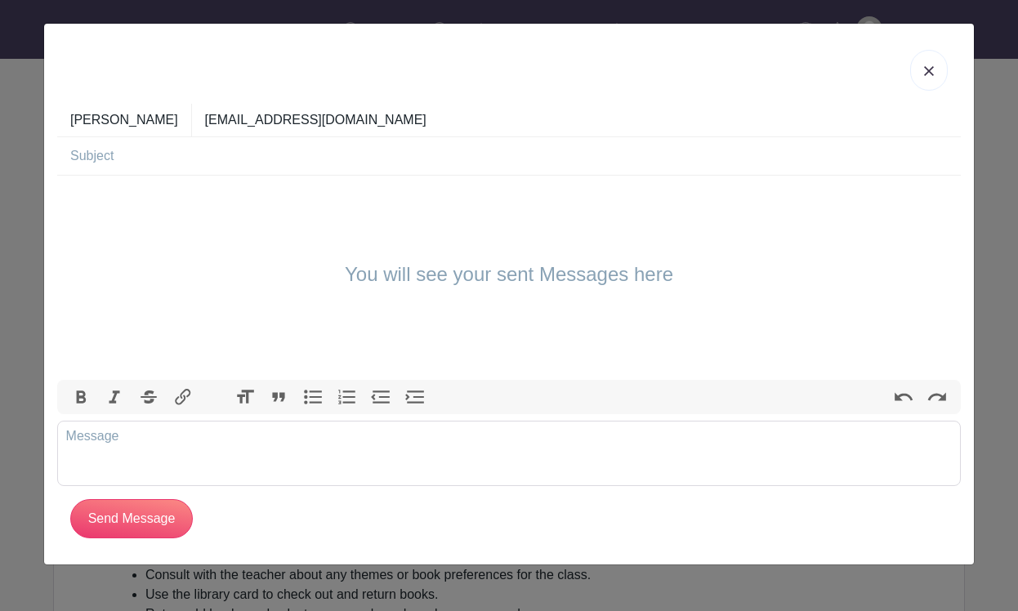
click at [282, 140] on input "text" at bounding box center [515, 156] width 890 height 38
click at [924, 81] on link at bounding box center [929, 70] width 38 height 41
